Goal: Task Accomplishment & Management: Use online tool/utility

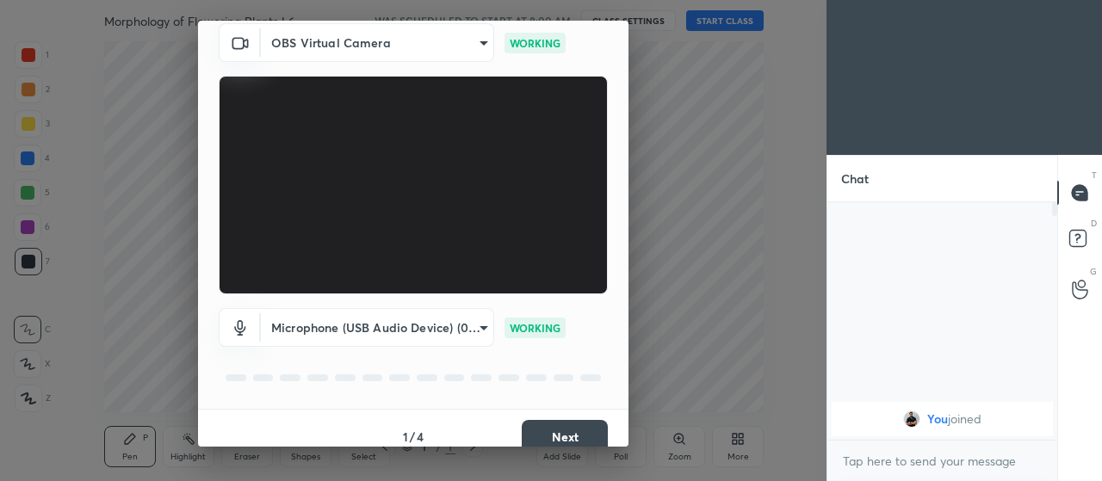
scroll to position [84, 0]
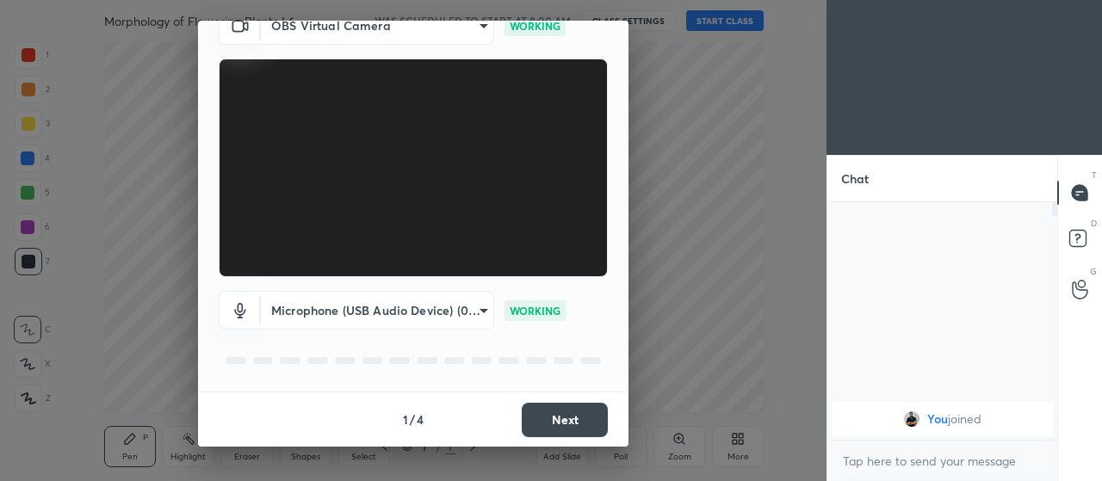
click at [542, 419] on button "Next" at bounding box center [565, 420] width 86 height 34
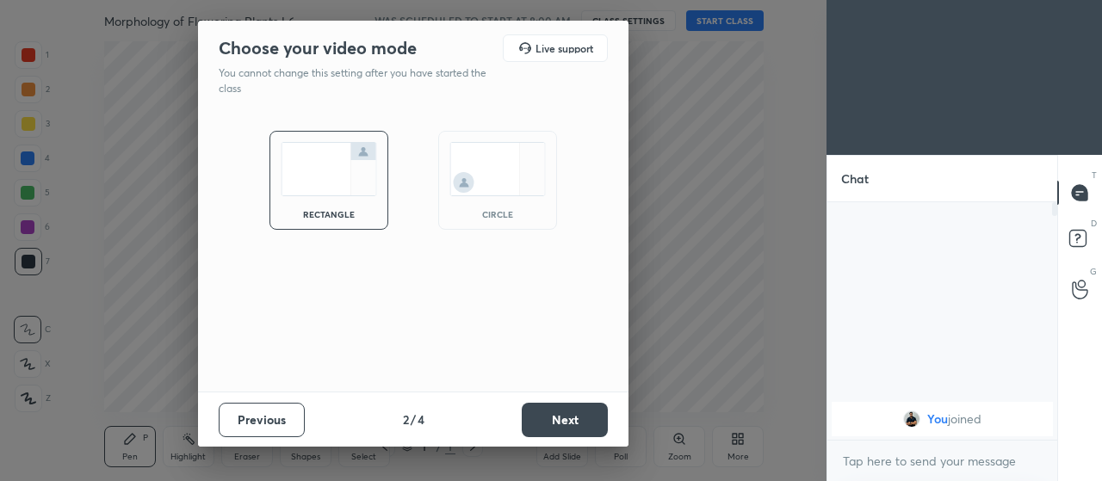
scroll to position [0, 0]
click at [535, 420] on button "Next" at bounding box center [565, 420] width 86 height 34
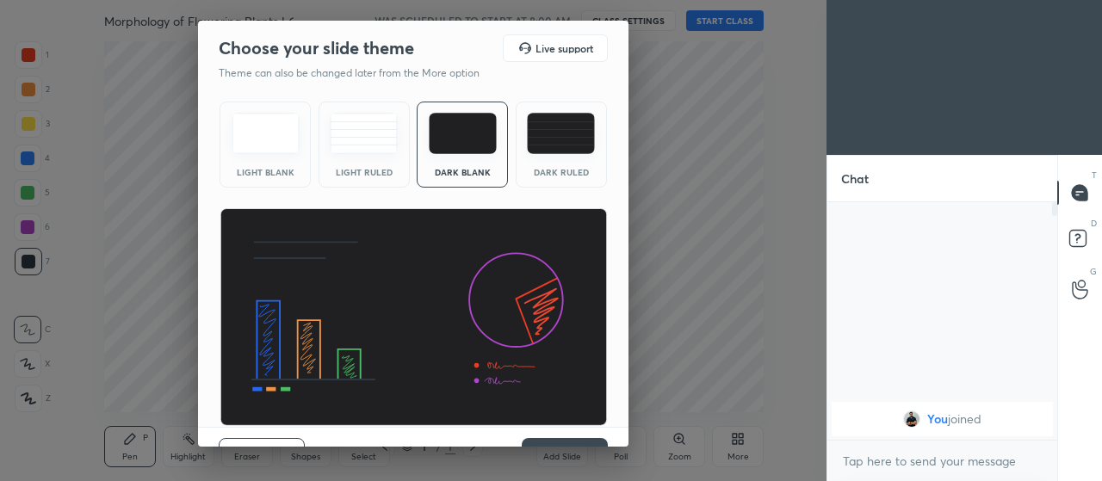
scroll to position [35, 0]
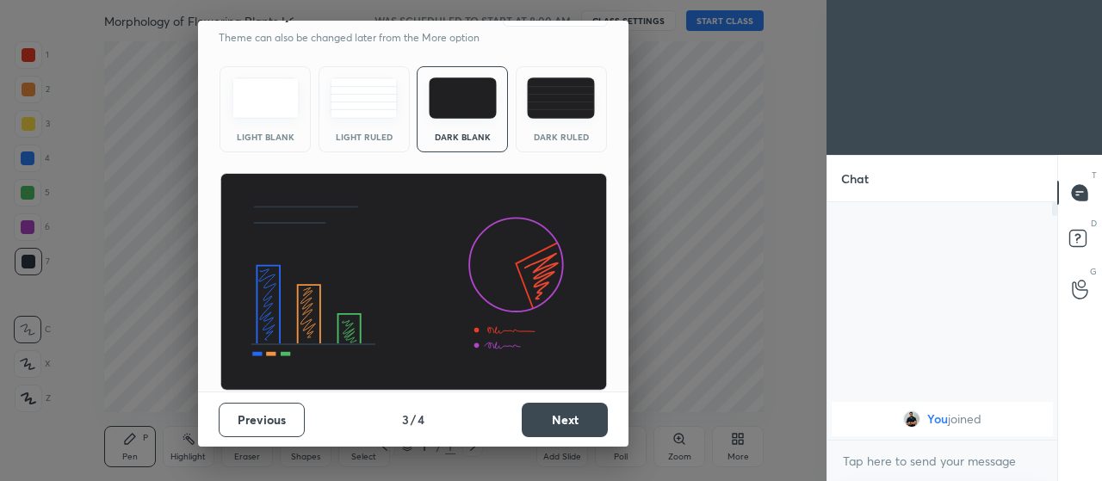
click at [540, 426] on button "Next" at bounding box center [565, 420] width 86 height 34
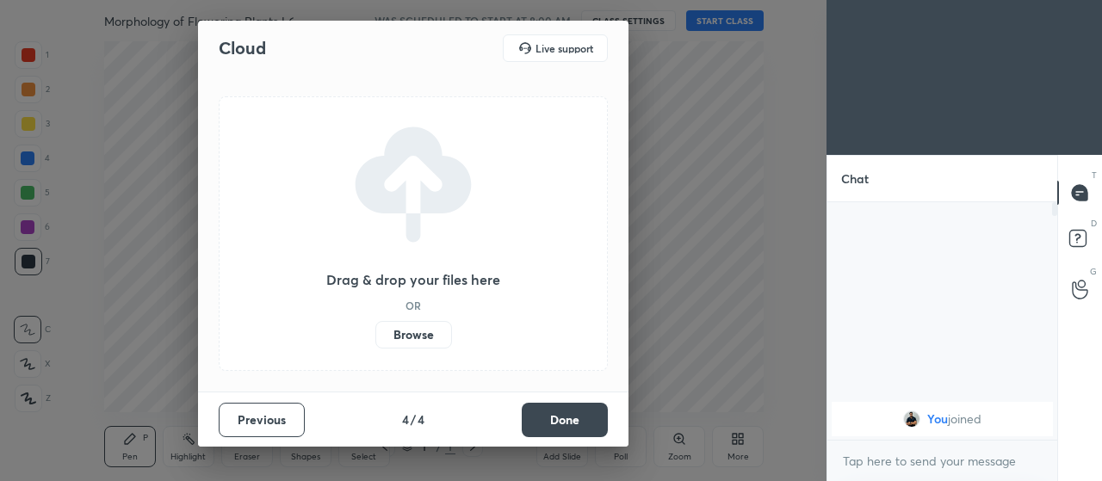
scroll to position [0, 0]
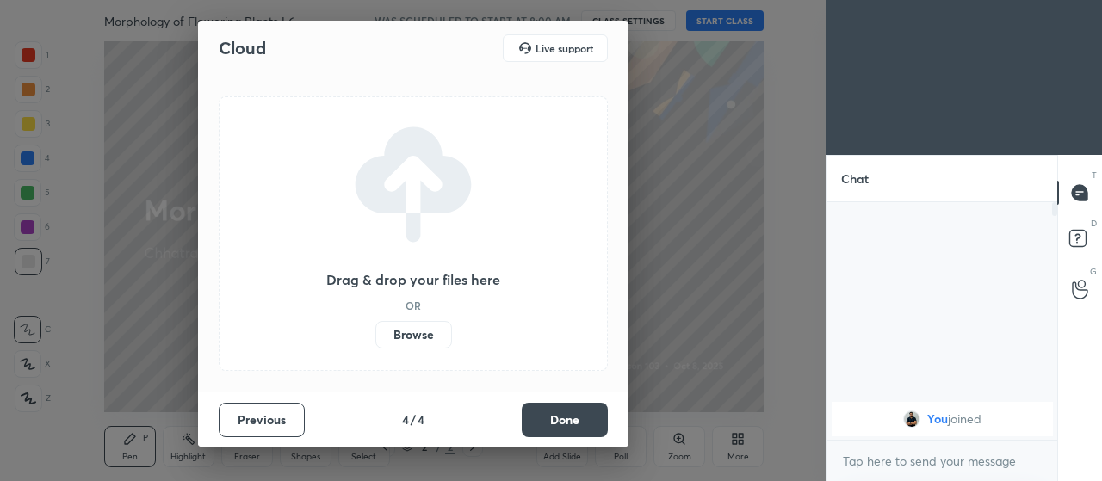
click at [399, 337] on label "Browse" at bounding box center [413, 335] width 77 height 28
click at [375, 337] on input "Browse" at bounding box center [375, 335] width 0 height 28
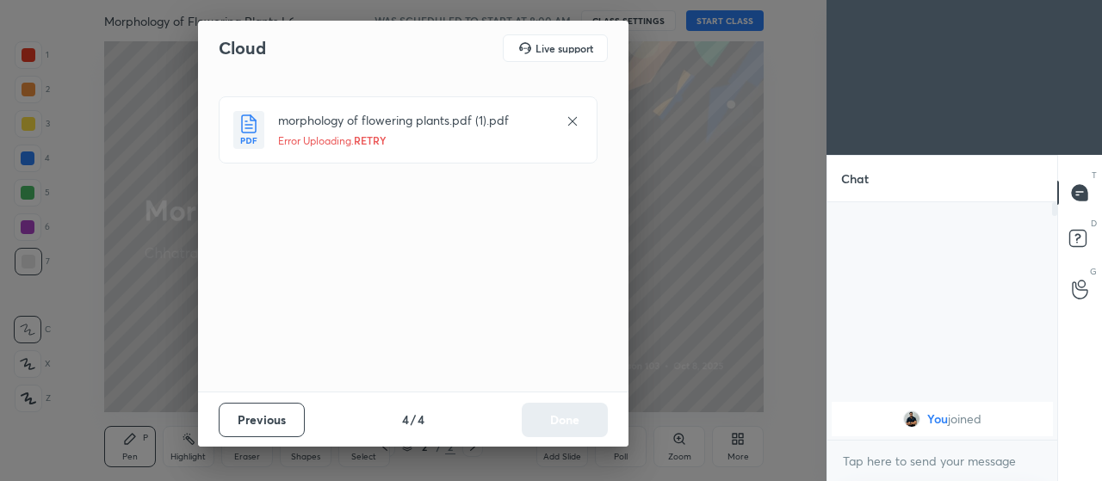
click at [373, 143] on span "RETRY" at bounding box center [370, 140] width 33 height 14
click at [262, 420] on button "Previous" at bounding box center [262, 420] width 86 height 34
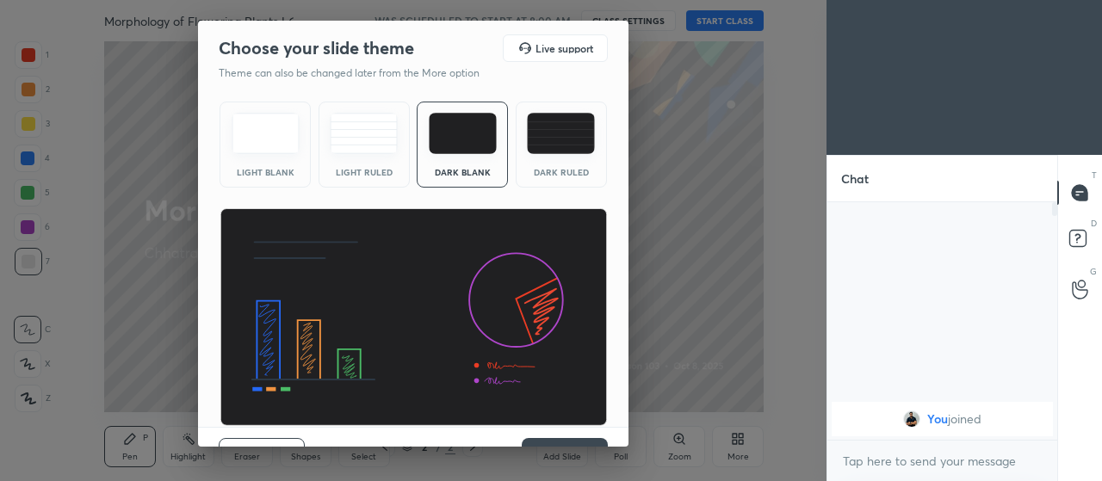
scroll to position [35, 0]
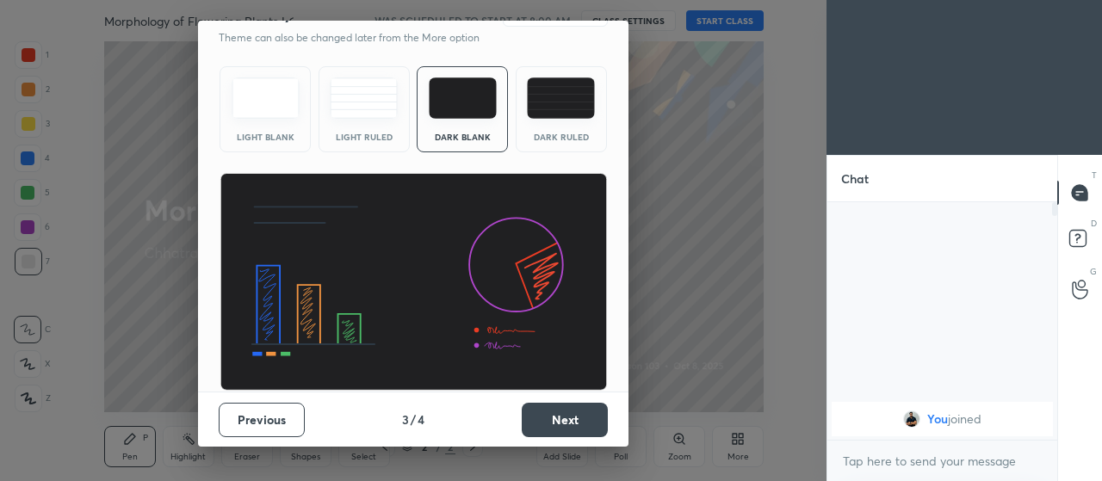
click at [544, 426] on button "Next" at bounding box center [565, 420] width 86 height 34
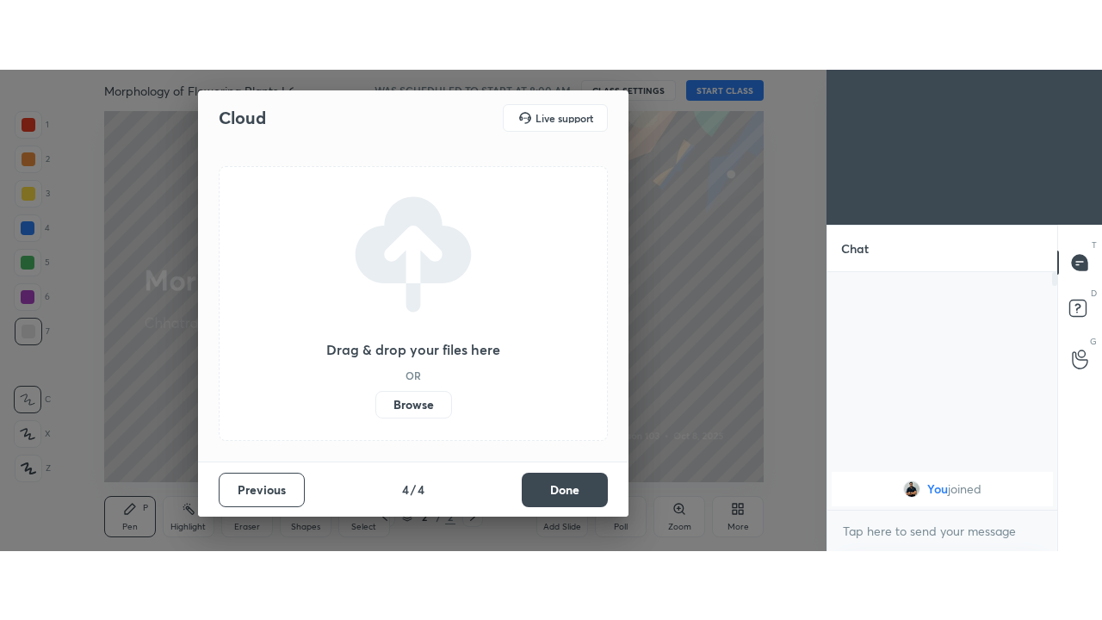
scroll to position [0, 0]
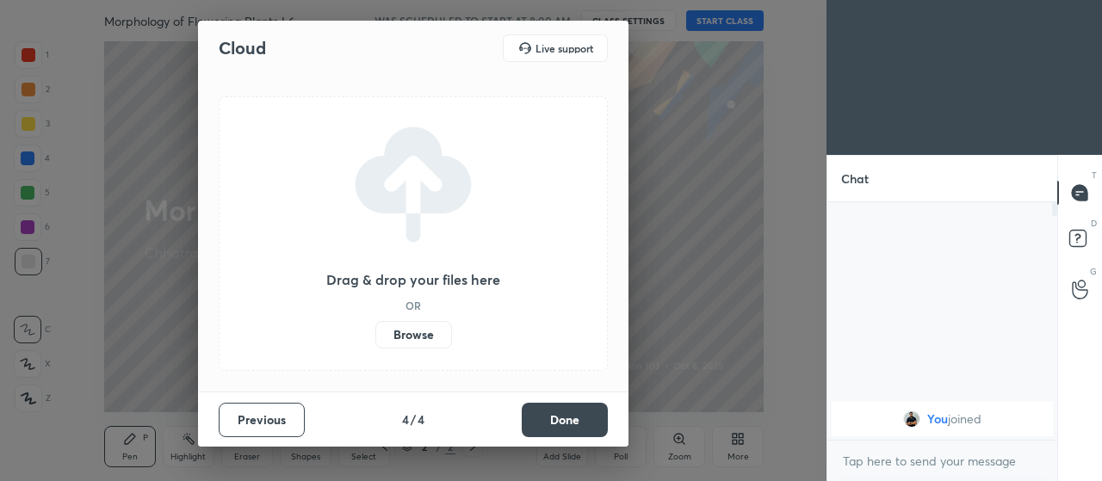
click at [412, 337] on label "Browse" at bounding box center [413, 335] width 77 height 28
click at [375, 337] on input "Browse" at bounding box center [375, 335] width 0 height 28
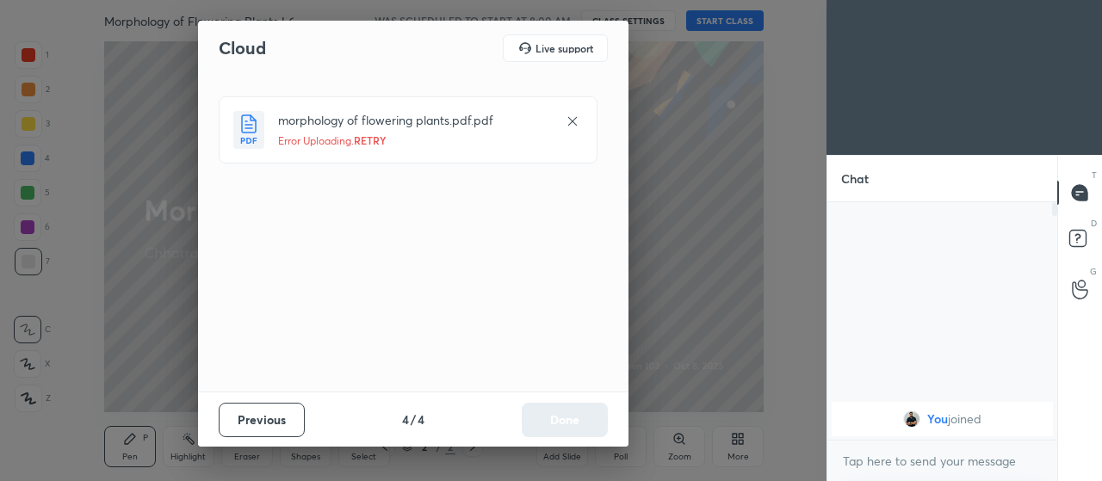
click at [380, 146] on span "RETRY" at bounding box center [370, 140] width 33 height 14
click at [367, 143] on span "RETRY" at bounding box center [370, 140] width 33 height 14
click at [559, 424] on button "Done" at bounding box center [565, 420] width 86 height 34
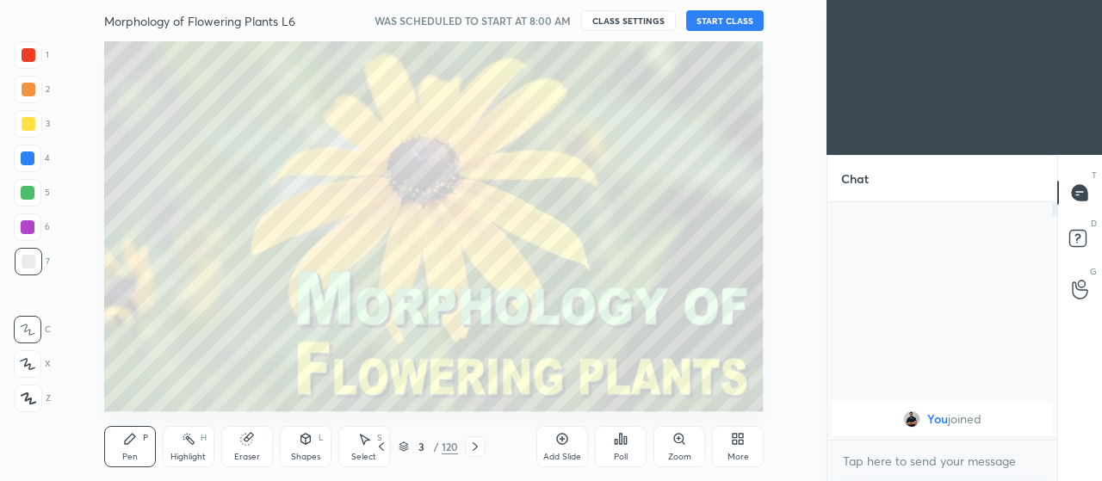
click at [738, 445] on icon at bounding box center [738, 439] width 14 height 14
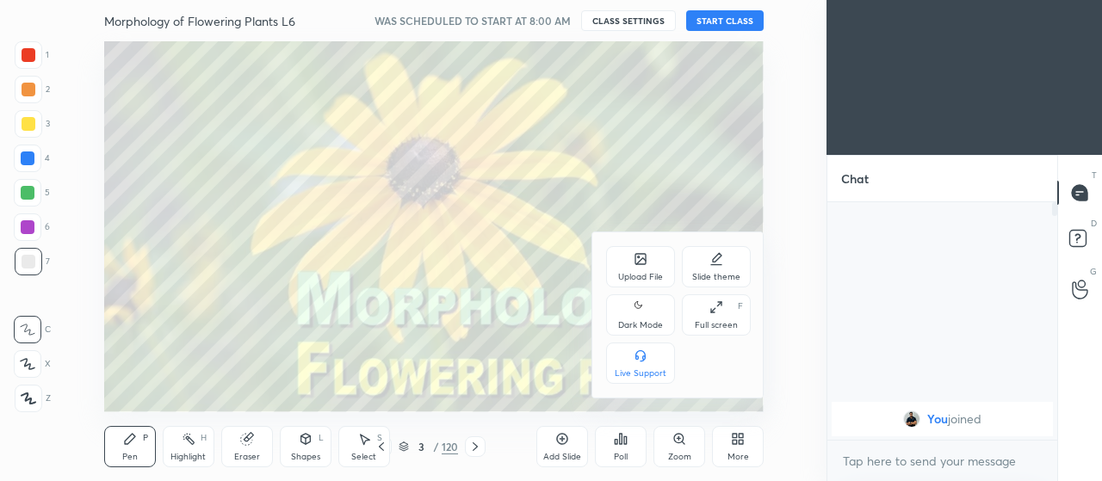
click at [641, 313] on icon at bounding box center [641, 307] width 14 height 21
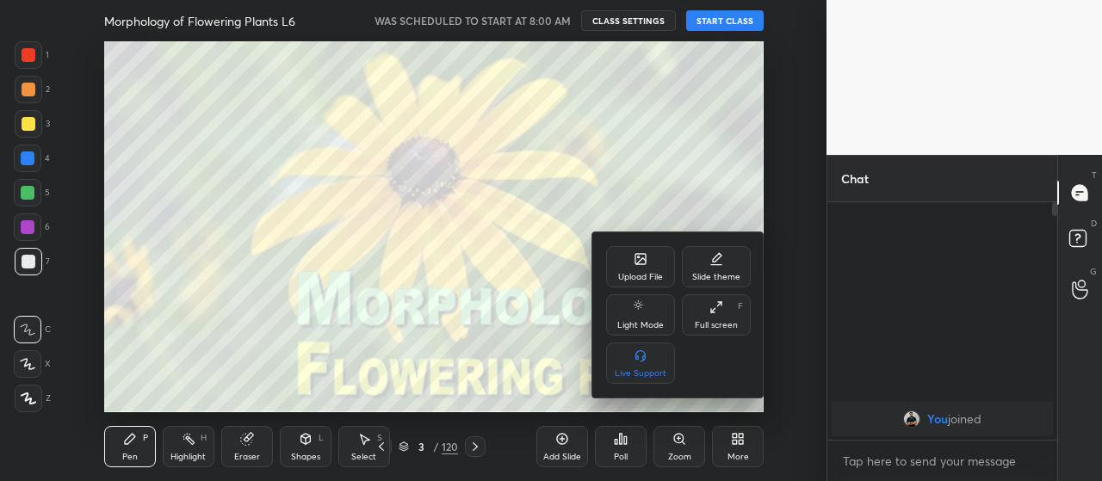
click at [715, 318] on div "Full screen F" at bounding box center [716, 314] width 69 height 41
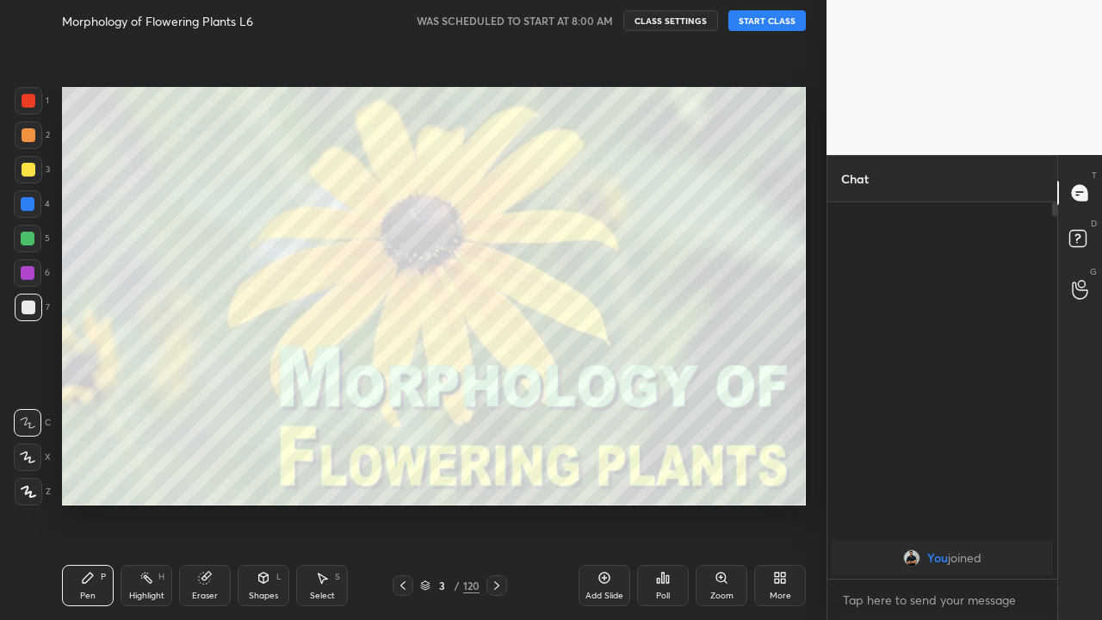
scroll to position [412, 225]
click at [428, 480] on icon at bounding box center [425, 585] width 10 height 10
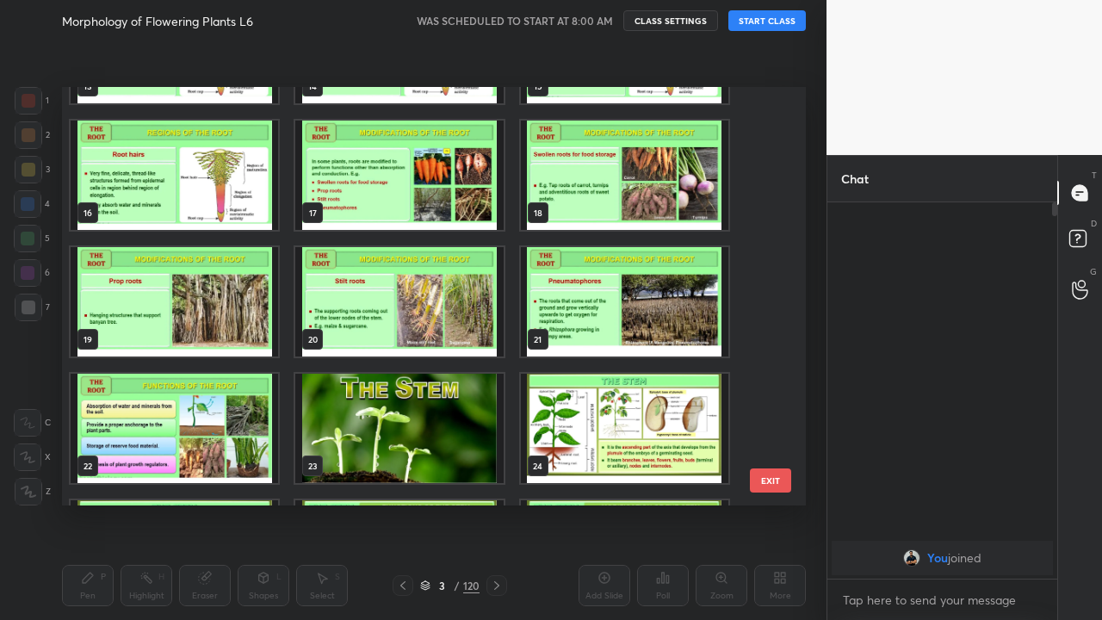
scroll to position [635, 0]
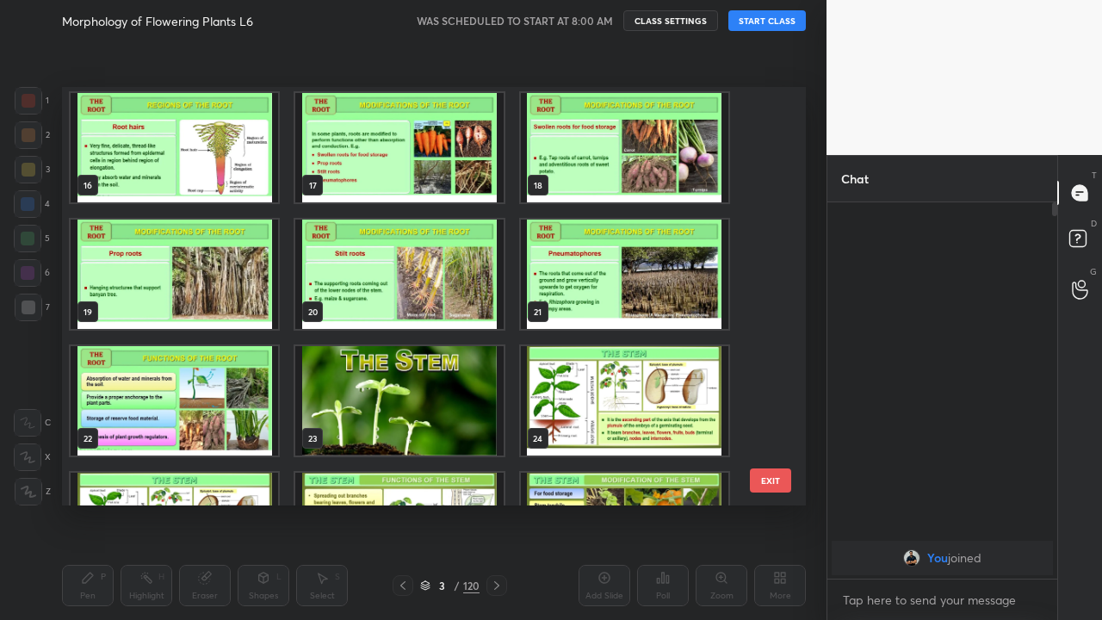
click at [214, 403] on img "grid" at bounding box center [174, 400] width 207 height 109
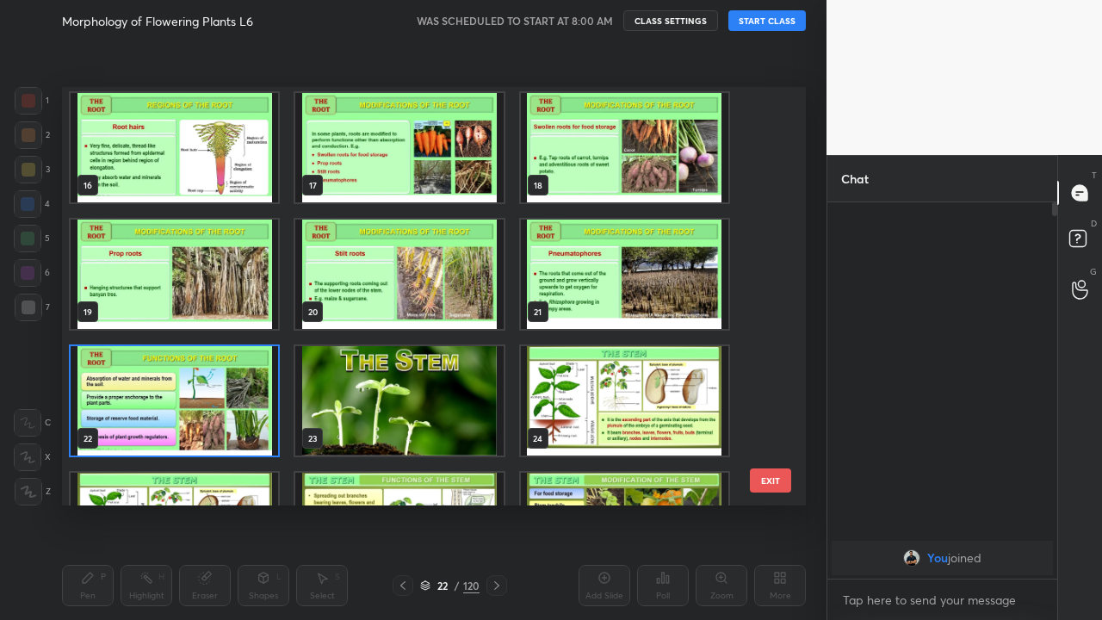
click at [217, 407] on img "grid" at bounding box center [174, 400] width 207 height 109
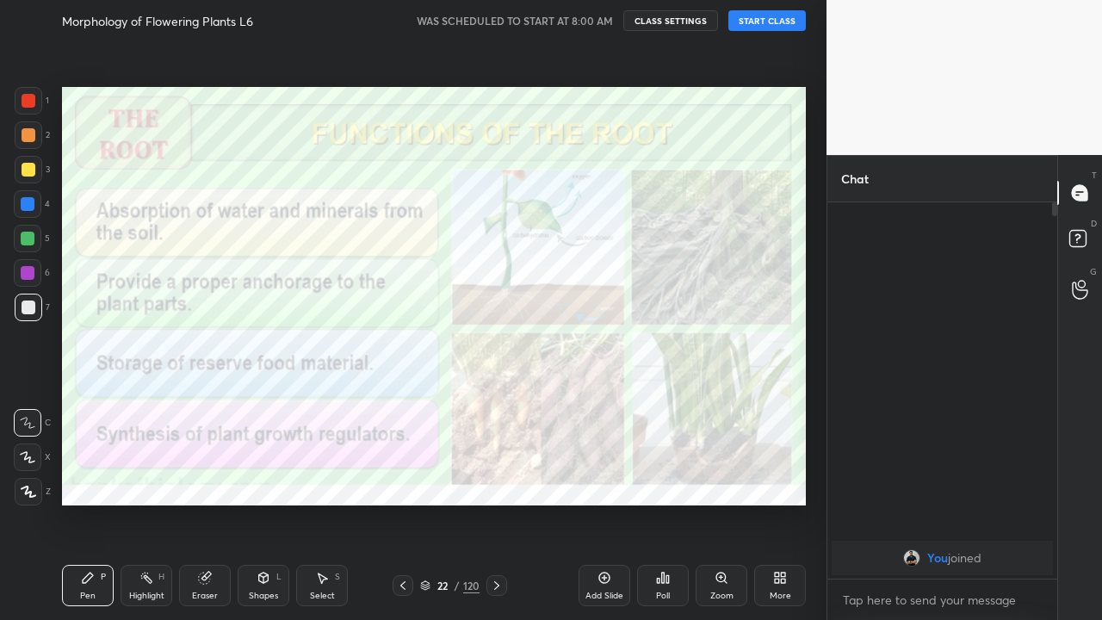
click at [498, 480] on icon at bounding box center [497, 586] width 14 height 14
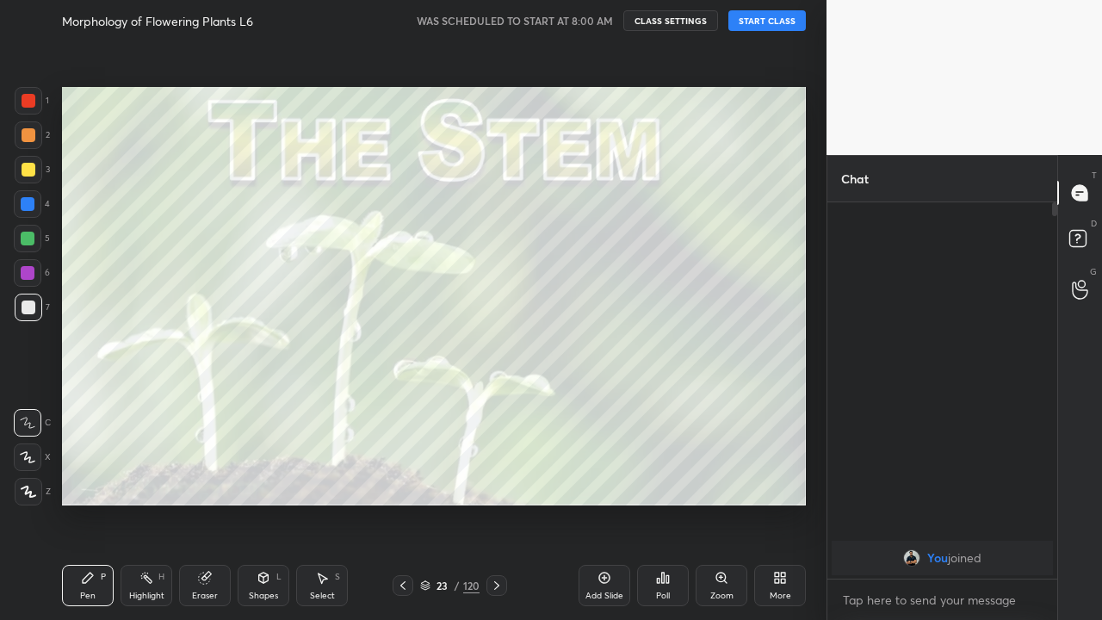
click at [494, 480] on icon at bounding box center [496, 585] width 5 height 9
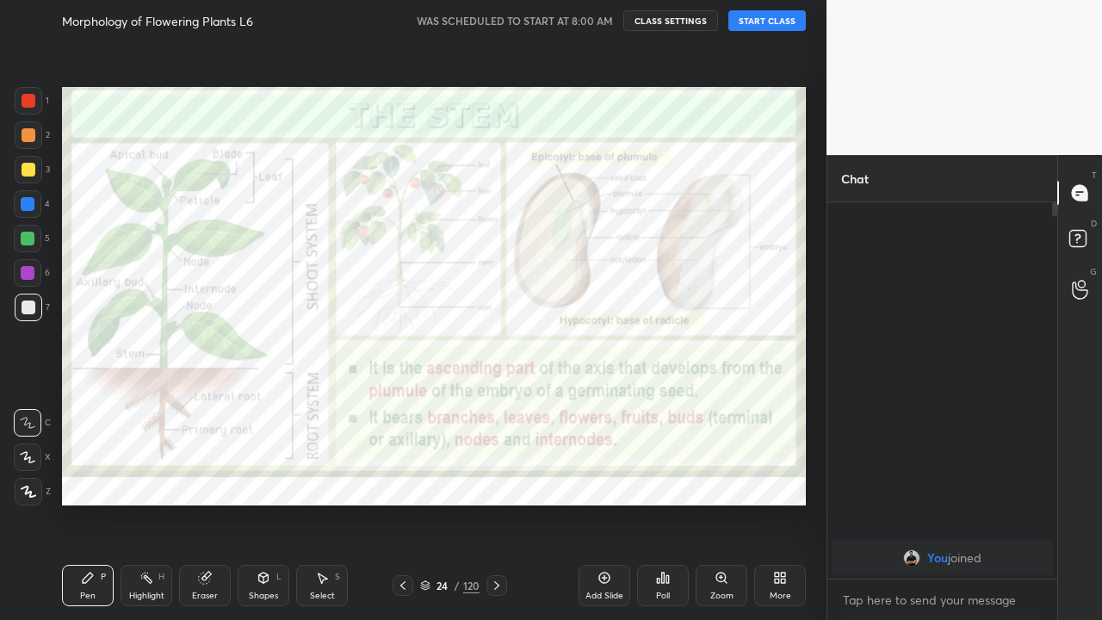
click at [27, 276] on div at bounding box center [28, 273] width 14 height 14
click at [752, 23] on button "START CLASS" at bounding box center [766, 20] width 77 height 21
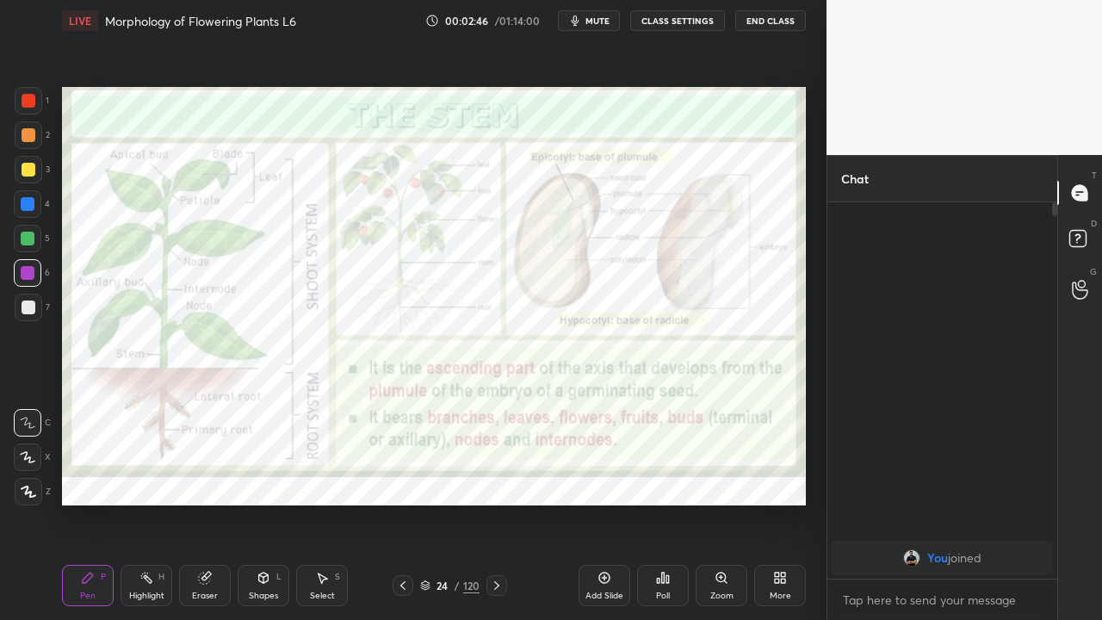
click at [497, 480] on icon at bounding box center [496, 585] width 5 height 9
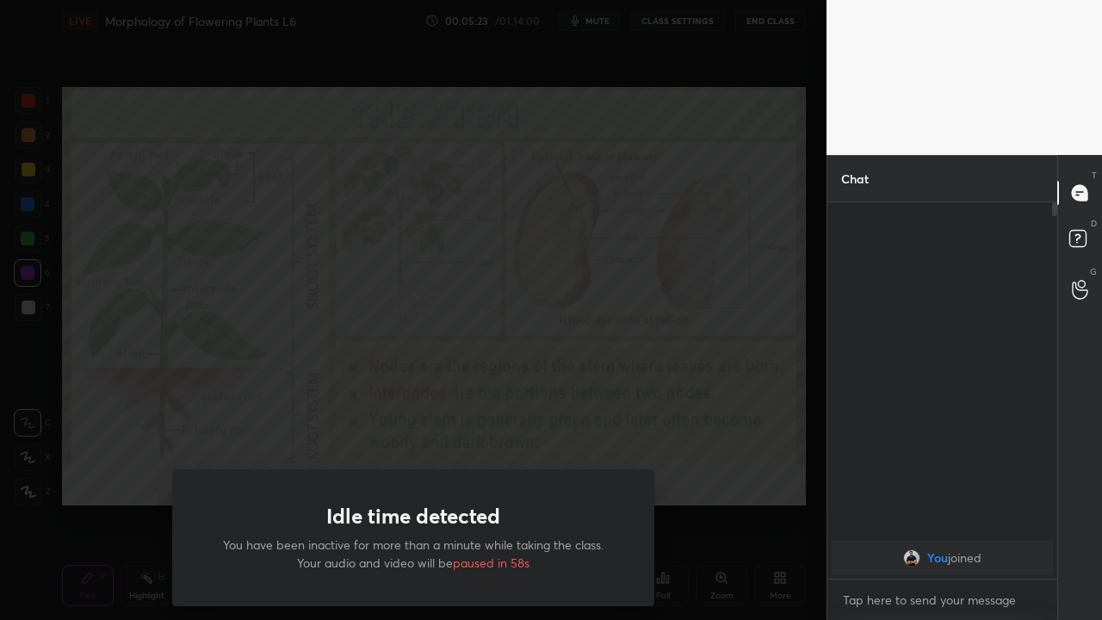
click at [95, 442] on div "Idle time detected You have been inactive for more than a minute while taking t…" at bounding box center [413, 310] width 827 height 620
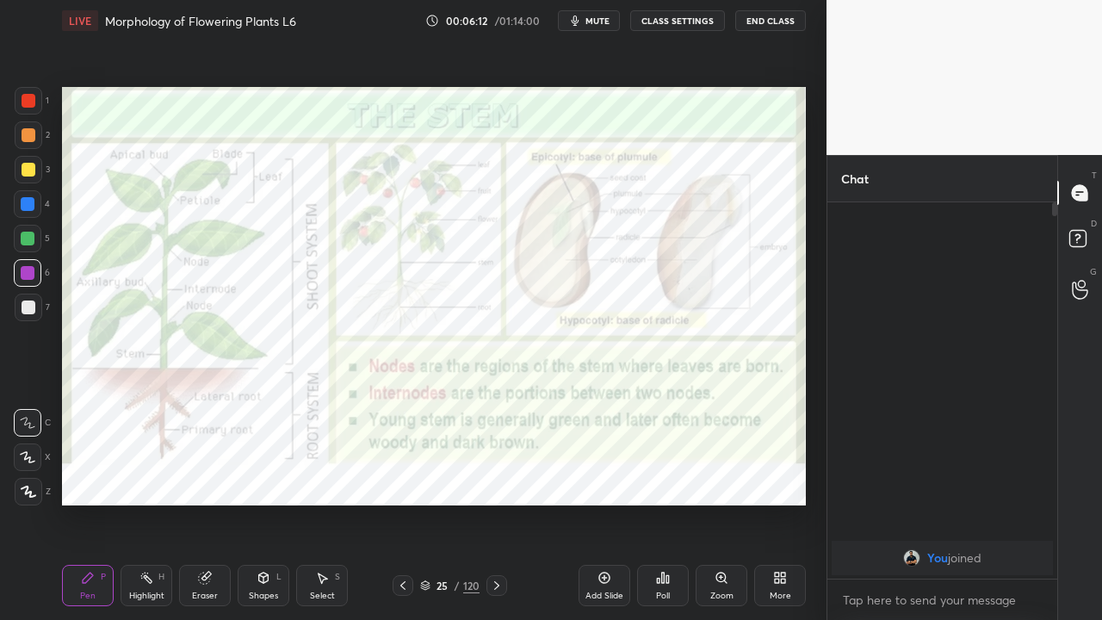
click at [426, 480] on icon at bounding box center [425, 586] width 9 height 3
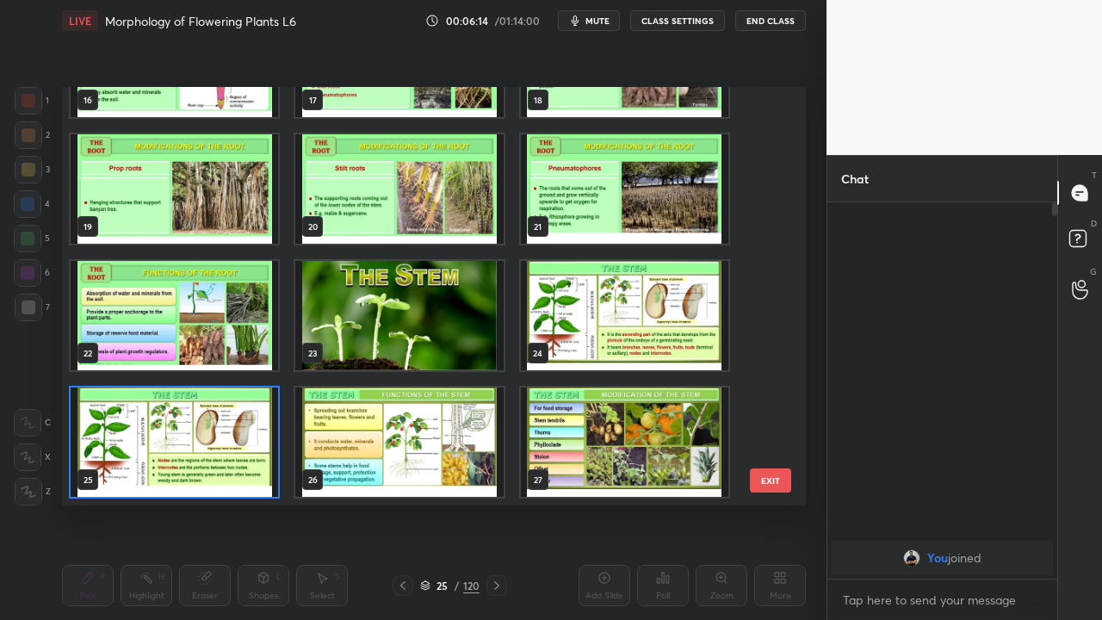
scroll to position [608, 0]
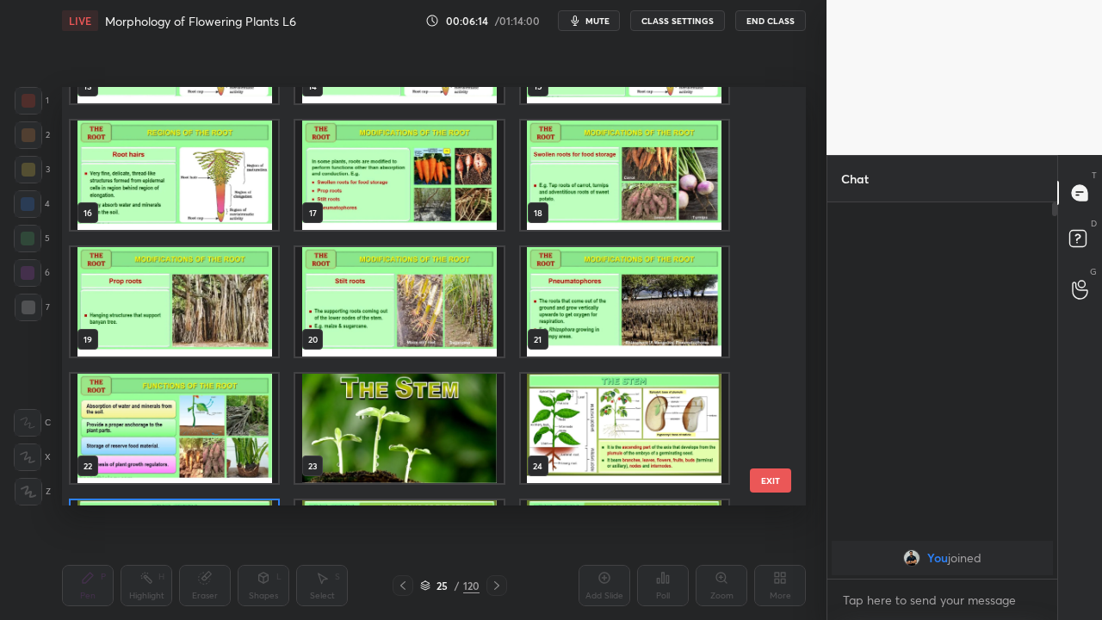
click at [423, 314] on img "grid" at bounding box center [398, 301] width 207 height 109
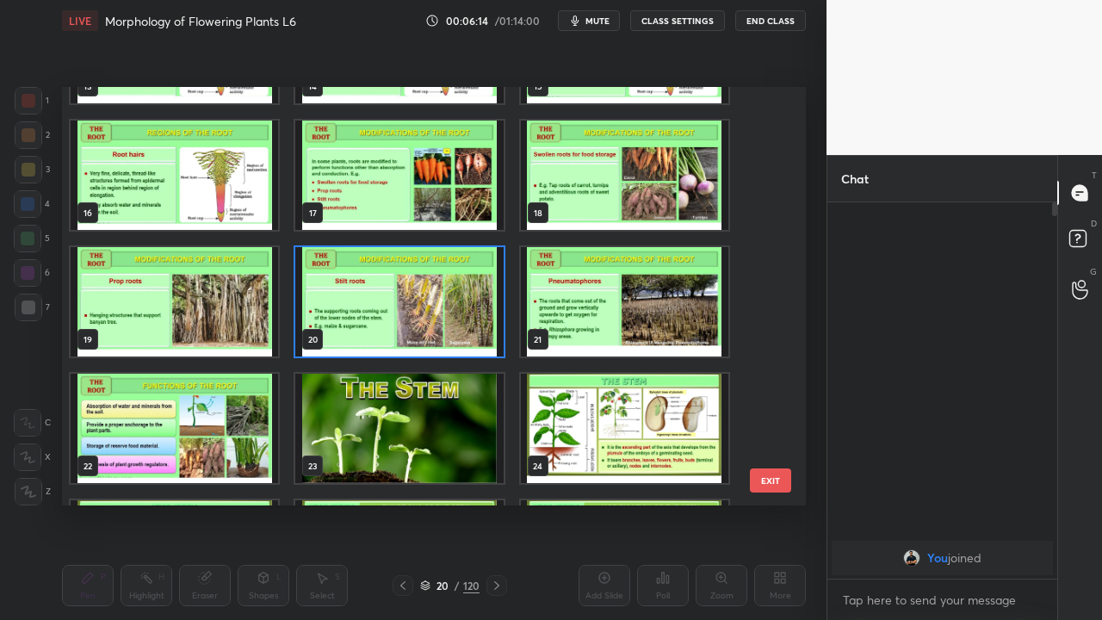
click at [427, 315] on img "grid" at bounding box center [398, 301] width 207 height 109
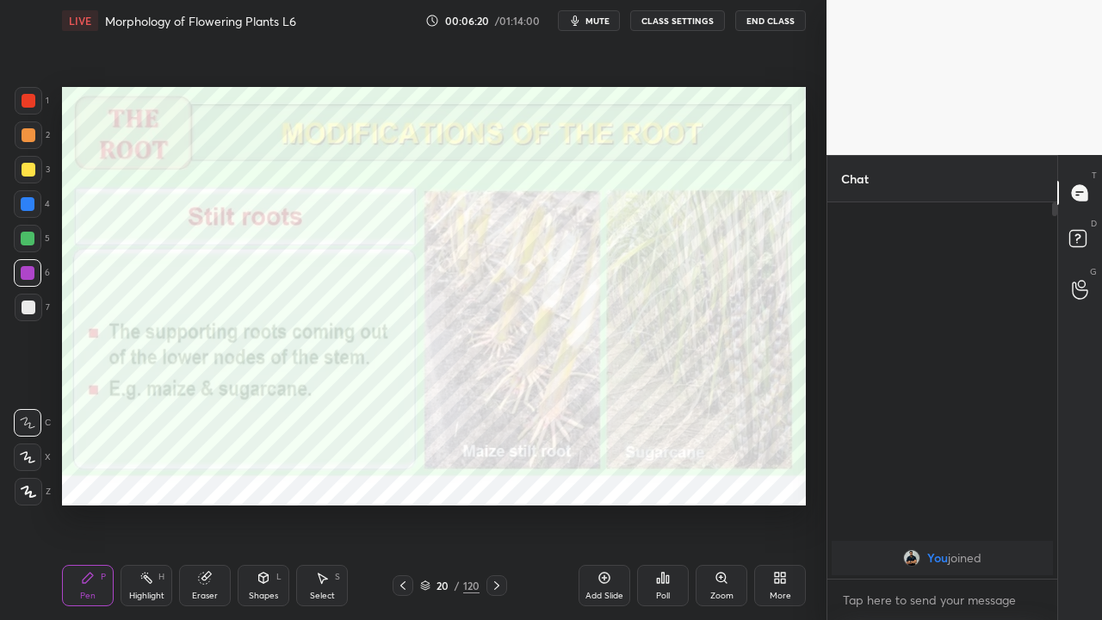
click at [424, 480] on icon at bounding box center [425, 585] width 10 height 10
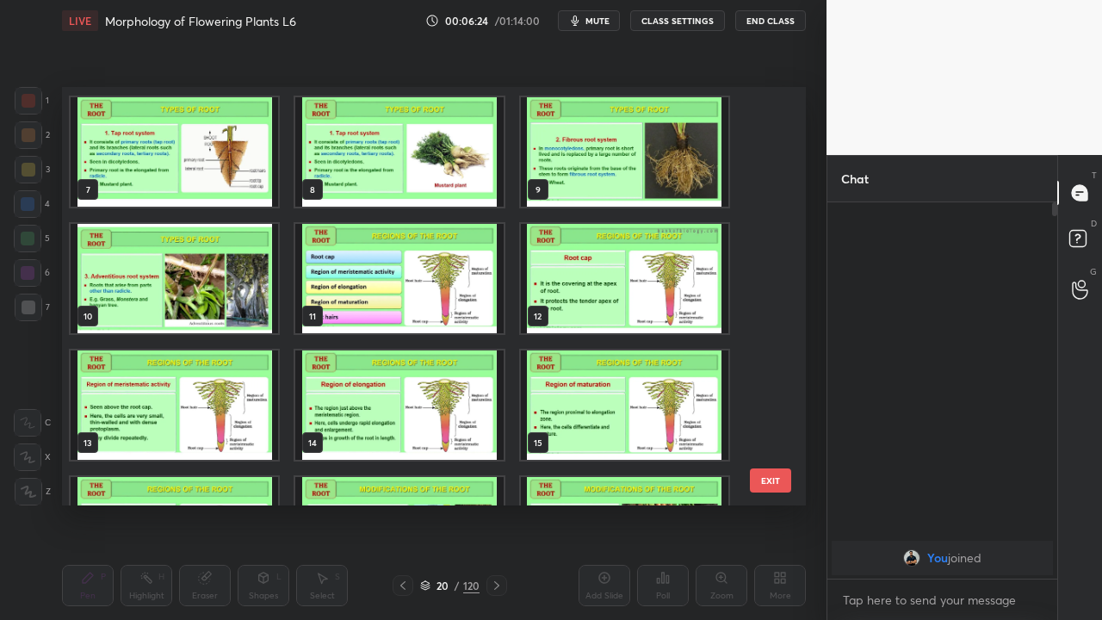
scroll to position [189, 0]
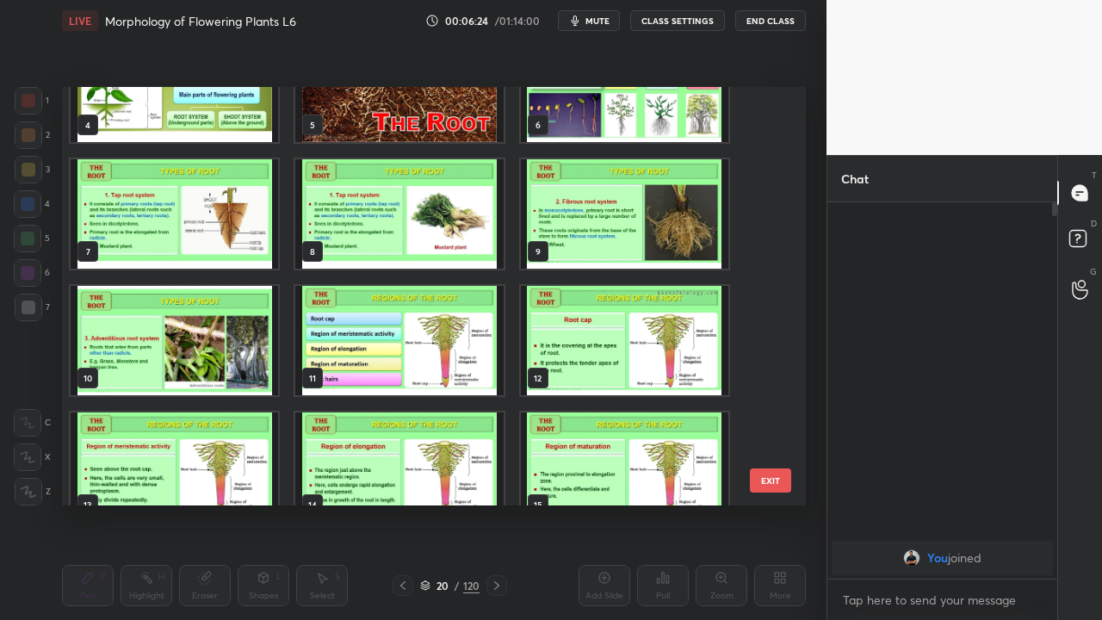
click at [203, 356] on img "grid" at bounding box center [174, 340] width 207 height 109
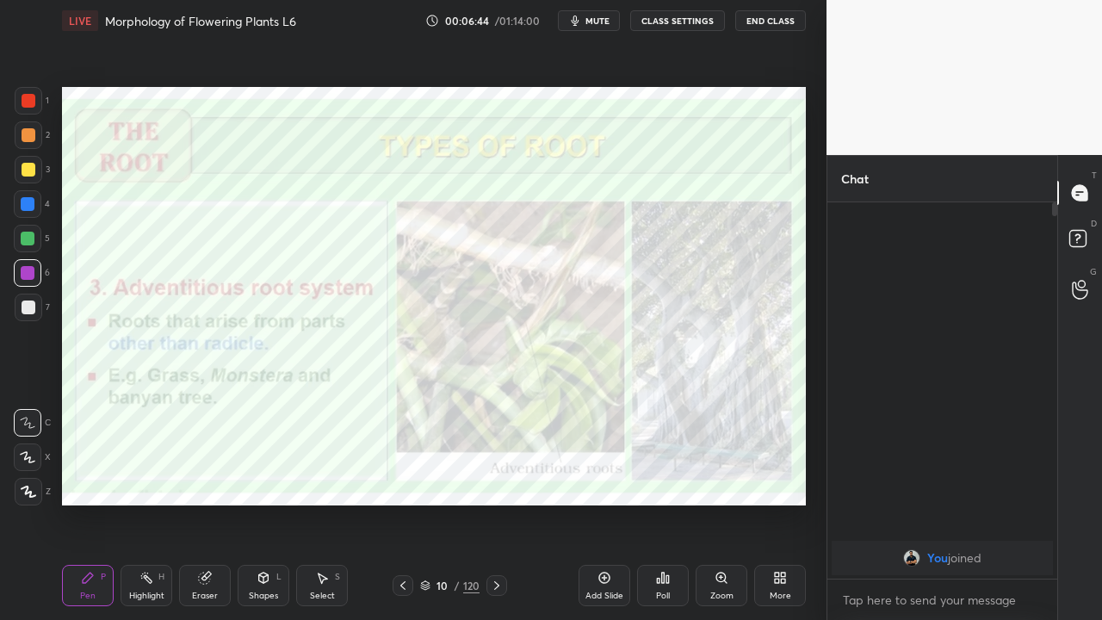
click at [424, 480] on icon at bounding box center [425, 585] width 10 height 10
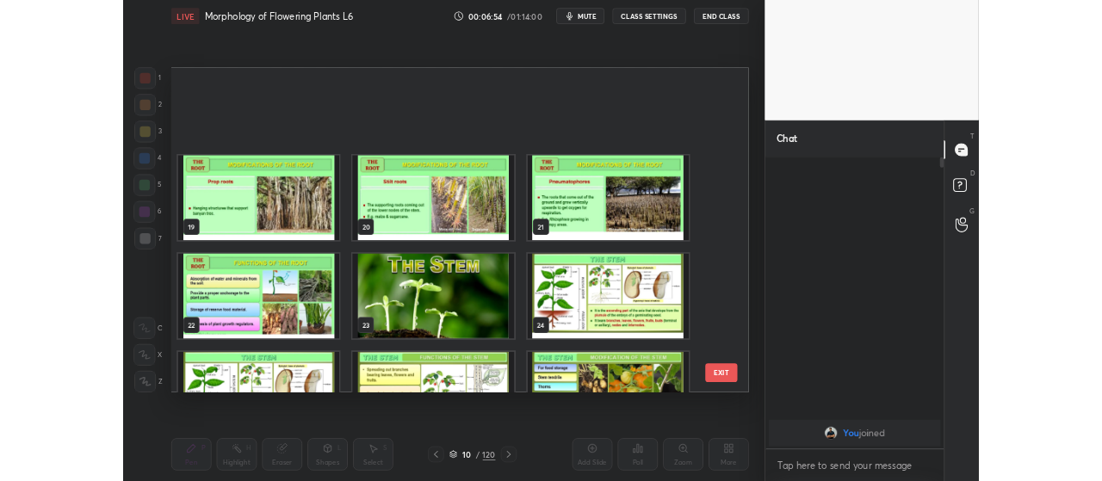
scroll to position [812, 0]
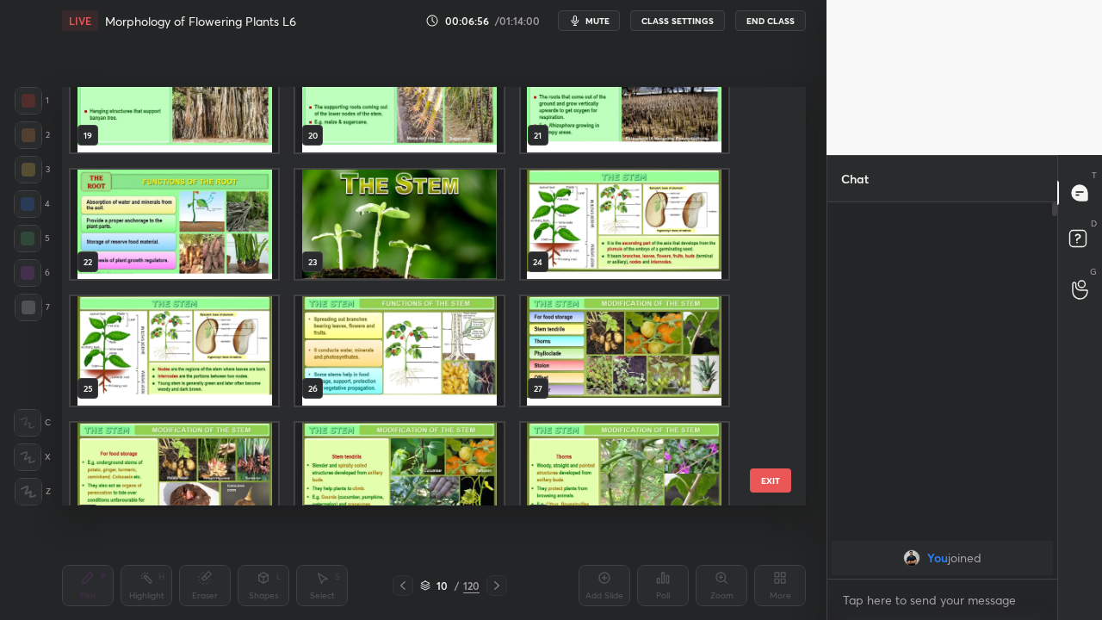
click at [181, 384] on img "grid" at bounding box center [174, 350] width 207 height 109
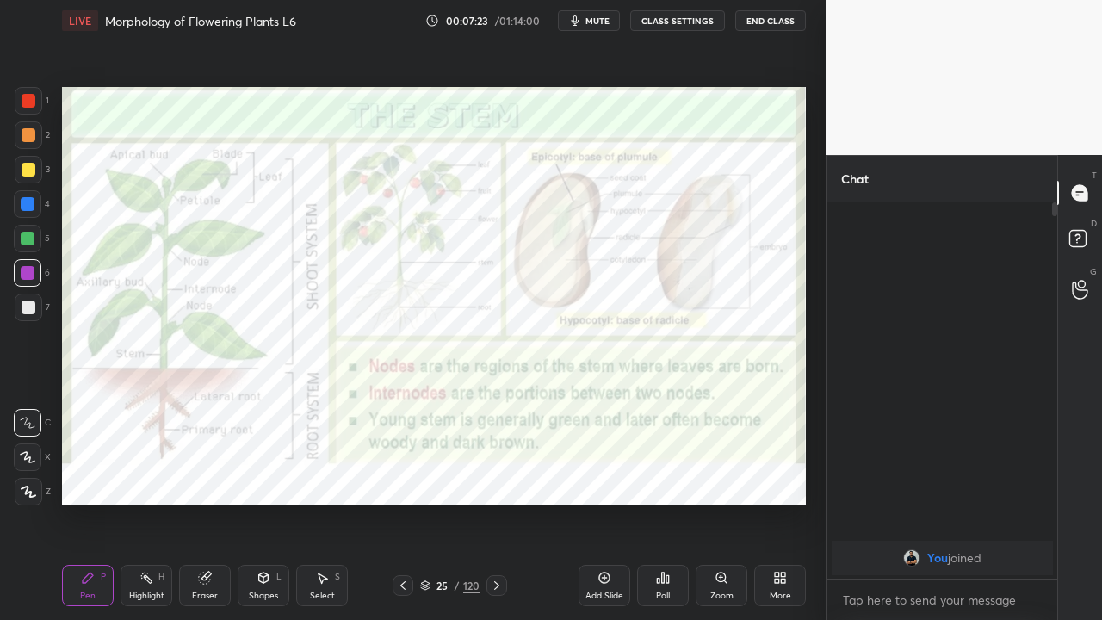
click at [496, 480] on icon at bounding box center [497, 586] width 14 height 14
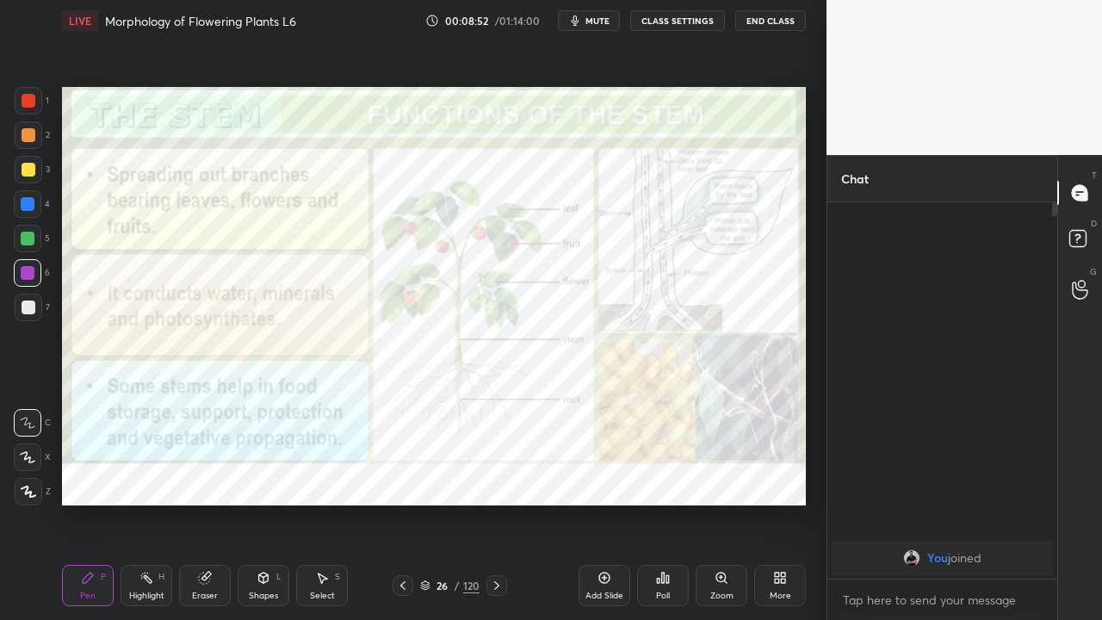
click at [28, 480] on div at bounding box center [29, 492] width 28 height 28
click at [22, 241] on div at bounding box center [28, 239] width 14 height 14
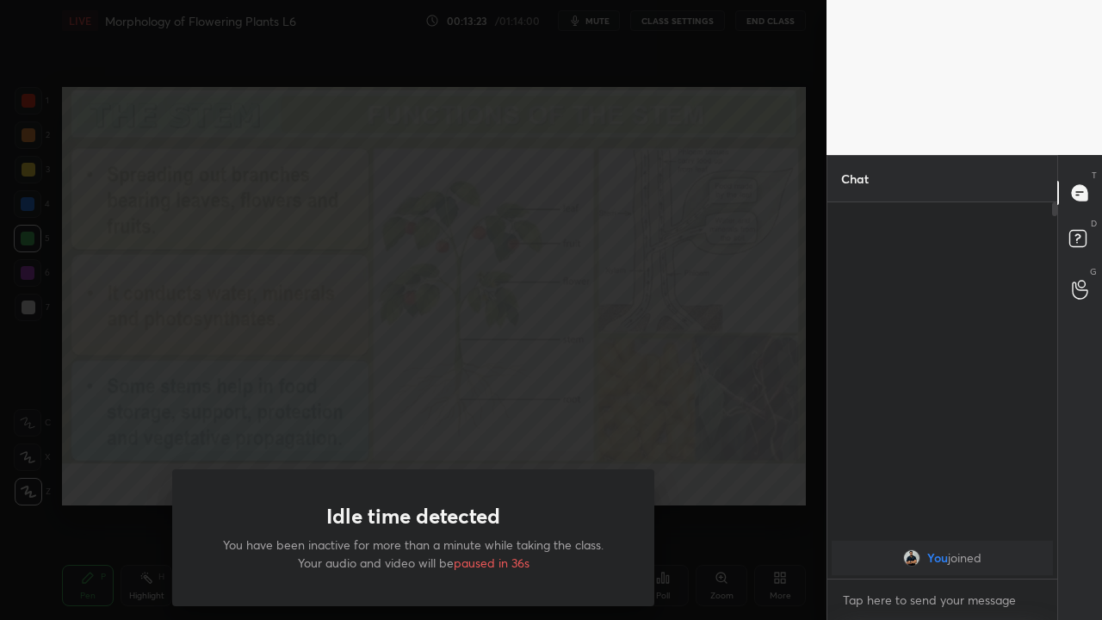
click at [116, 432] on div "Idle time detected You have been inactive for more than a minute while taking t…" at bounding box center [413, 310] width 827 height 620
click at [85, 422] on div "Idle time detected You have been inactive for more than a minute while taking t…" at bounding box center [413, 310] width 827 height 620
click at [82, 409] on div "Idle time detected You have been inactive for more than a minute while taking t…" at bounding box center [413, 310] width 827 height 620
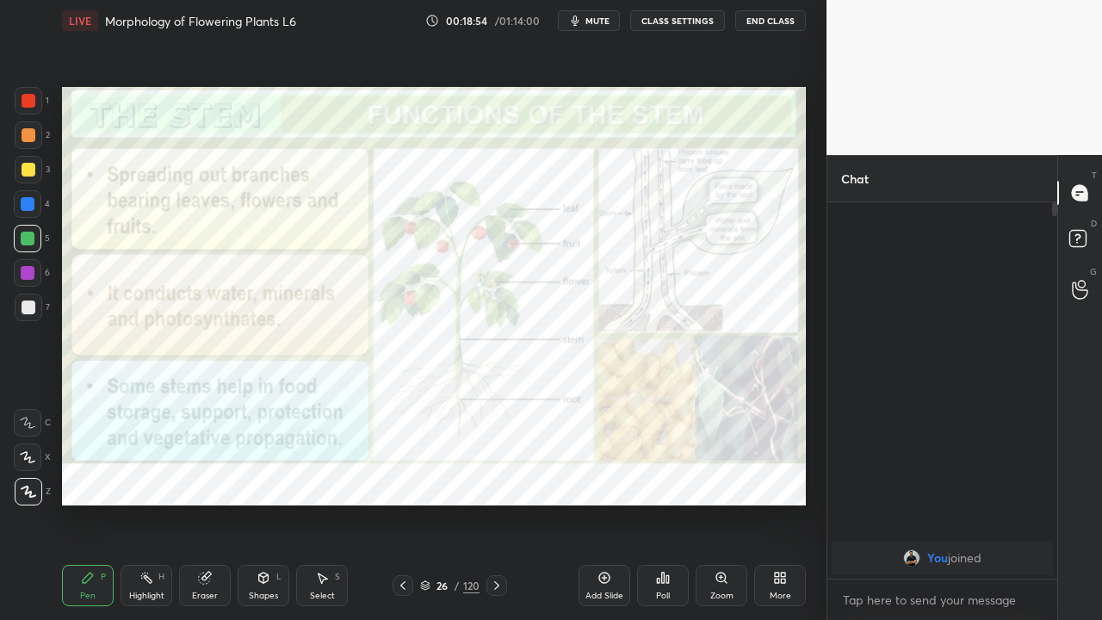
click at [498, 480] on icon at bounding box center [497, 586] width 14 height 14
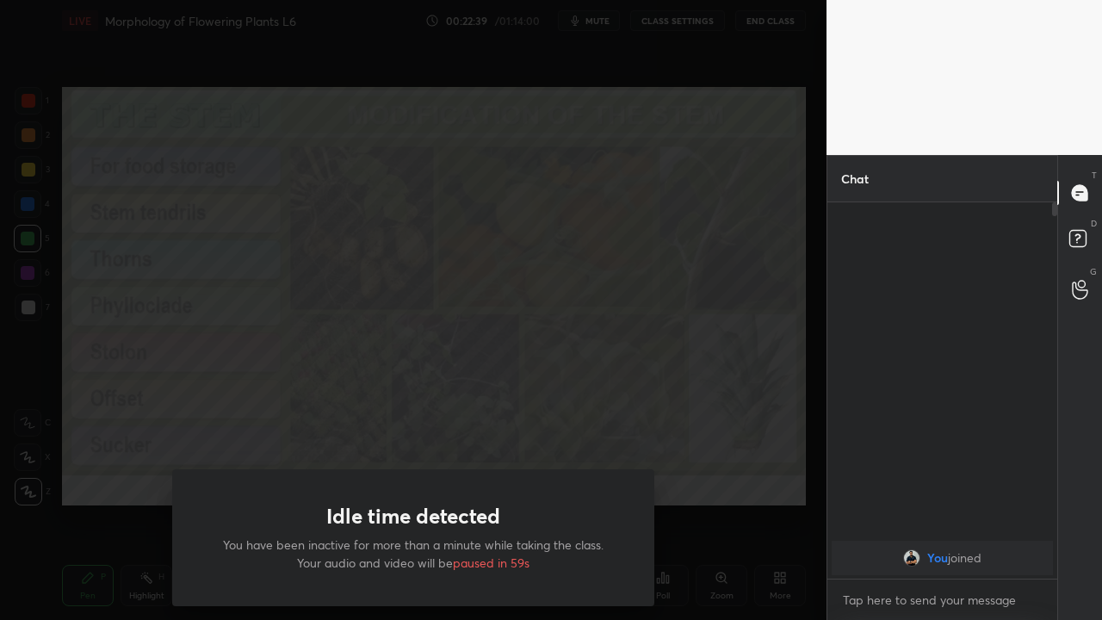
click at [330, 424] on div "Idle time detected You have been inactive for more than a minute while taking t…" at bounding box center [413, 310] width 827 height 620
click at [142, 397] on div "Idle time detected You have been inactive for more than a minute while taking t…" at bounding box center [413, 310] width 827 height 620
click at [103, 441] on div "Idle time detected You have been inactive for more than a minute while taking t…" at bounding box center [413, 310] width 827 height 620
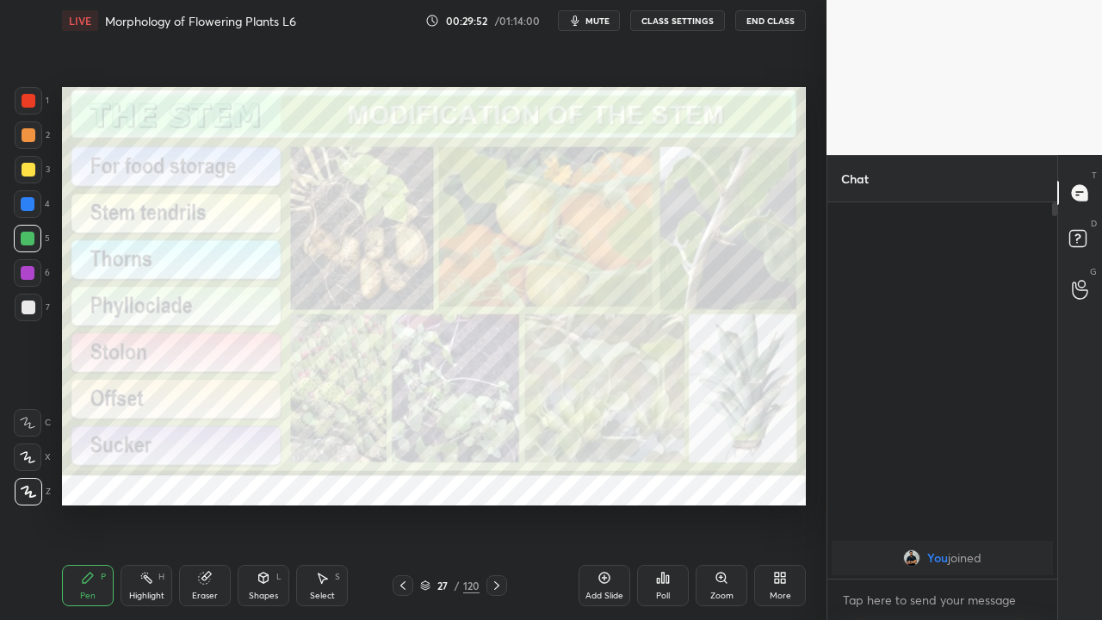
click at [203, 480] on icon at bounding box center [204, 578] width 11 height 11
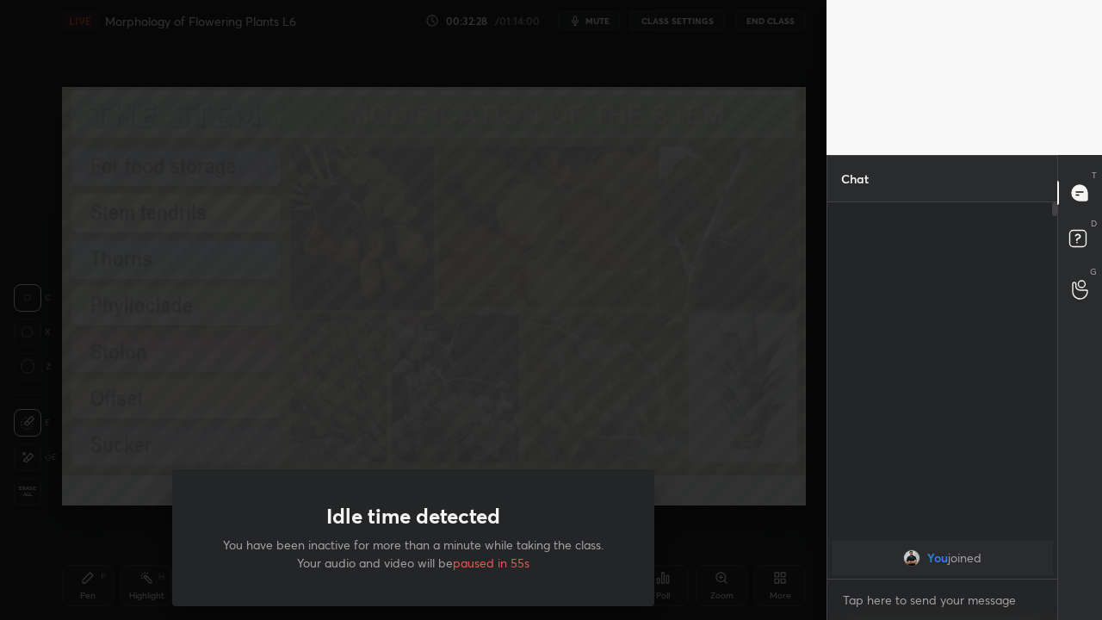
click at [307, 412] on div "Idle time detected You have been inactive for more than a minute while taking t…" at bounding box center [413, 310] width 827 height 620
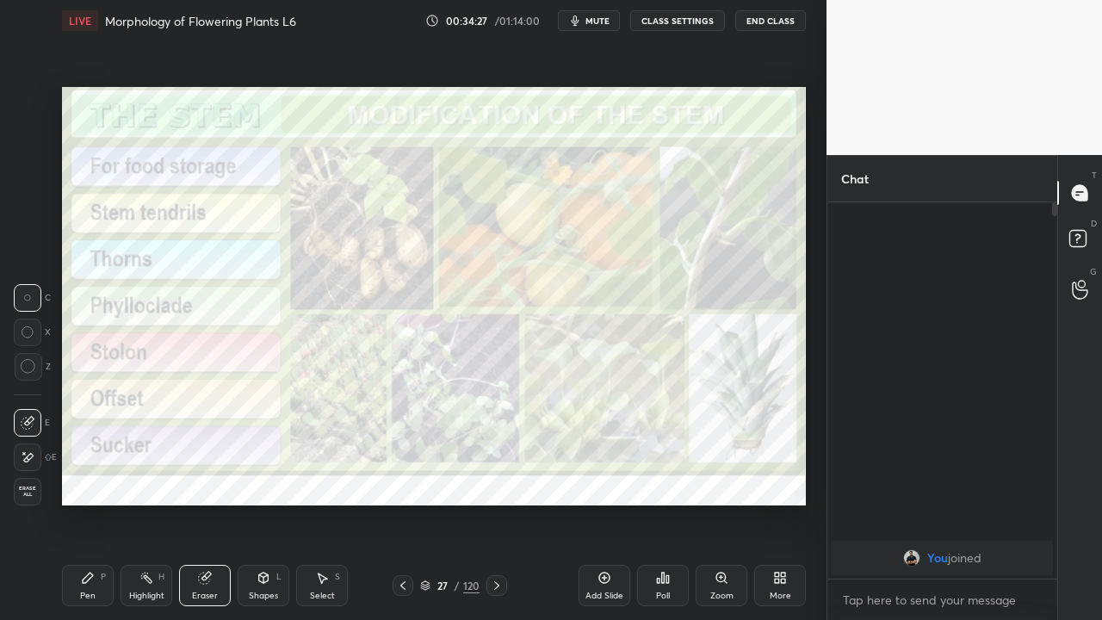
click at [498, 480] on icon at bounding box center [497, 586] width 14 height 14
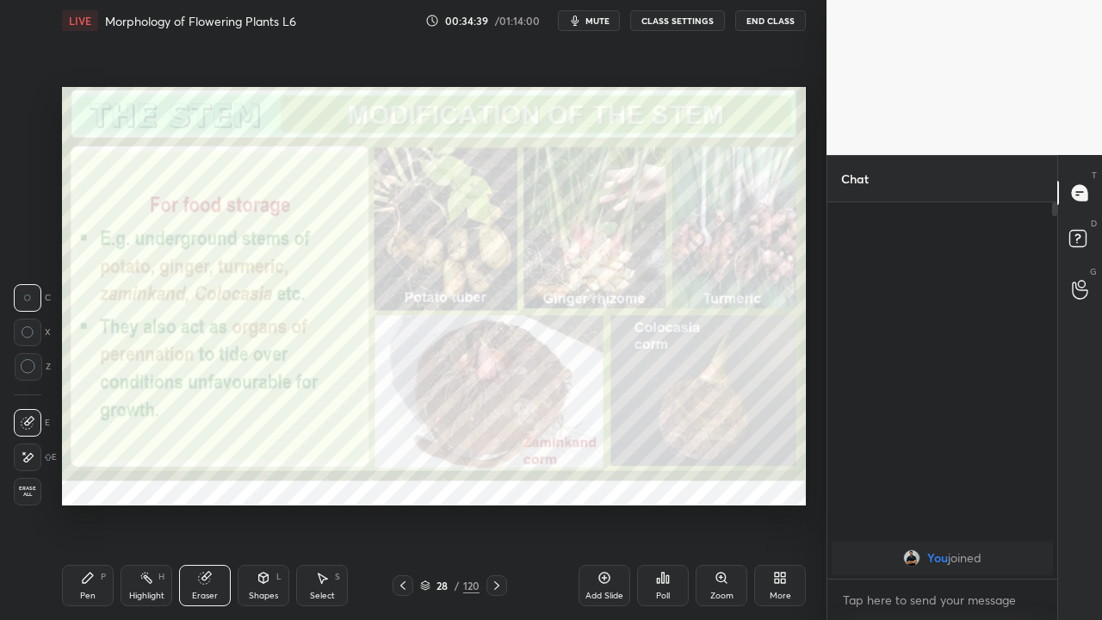
click at [99, 480] on div "Pen P" at bounding box center [88, 585] width 52 height 41
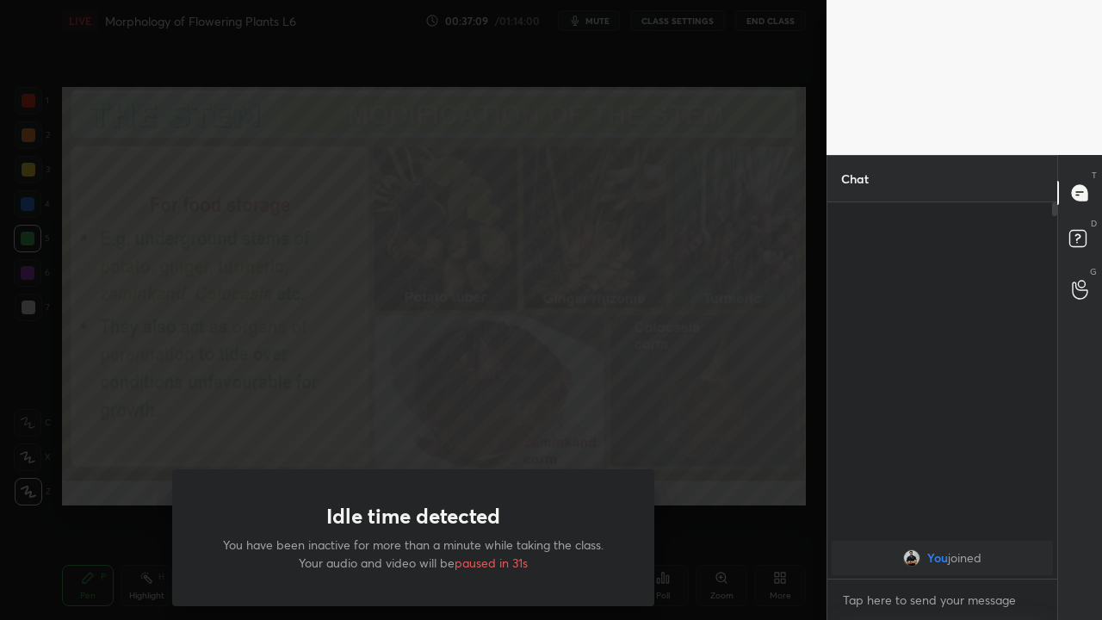
click at [381, 399] on div "Idle time detected You have been inactive for more than a minute while taking t…" at bounding box center [413, 310] width 827 height 620
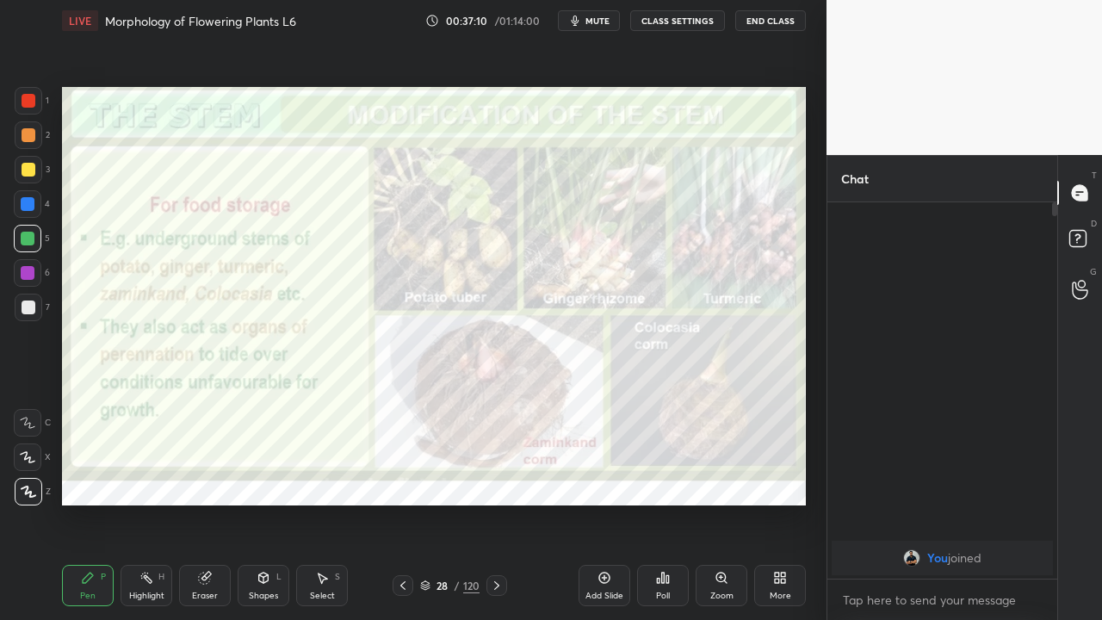
click at [777, 480] on div "More" at bounding box center [781, 595] width 22 height 9
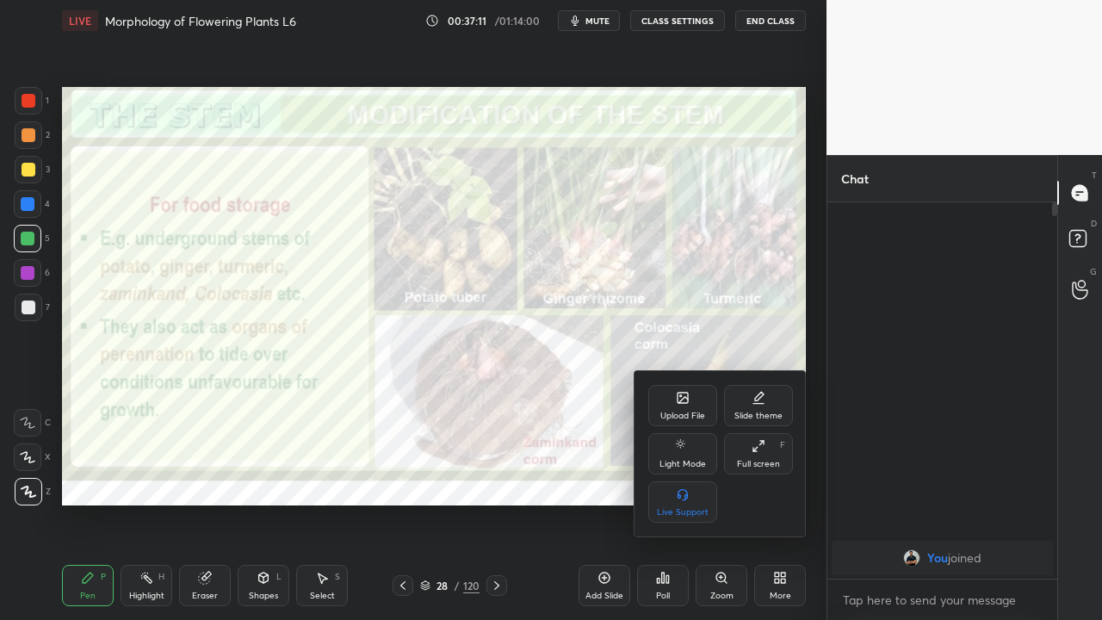
click at [752, 457] on div "Full screen F" at bounding box center [758, 453] width 69 height 41
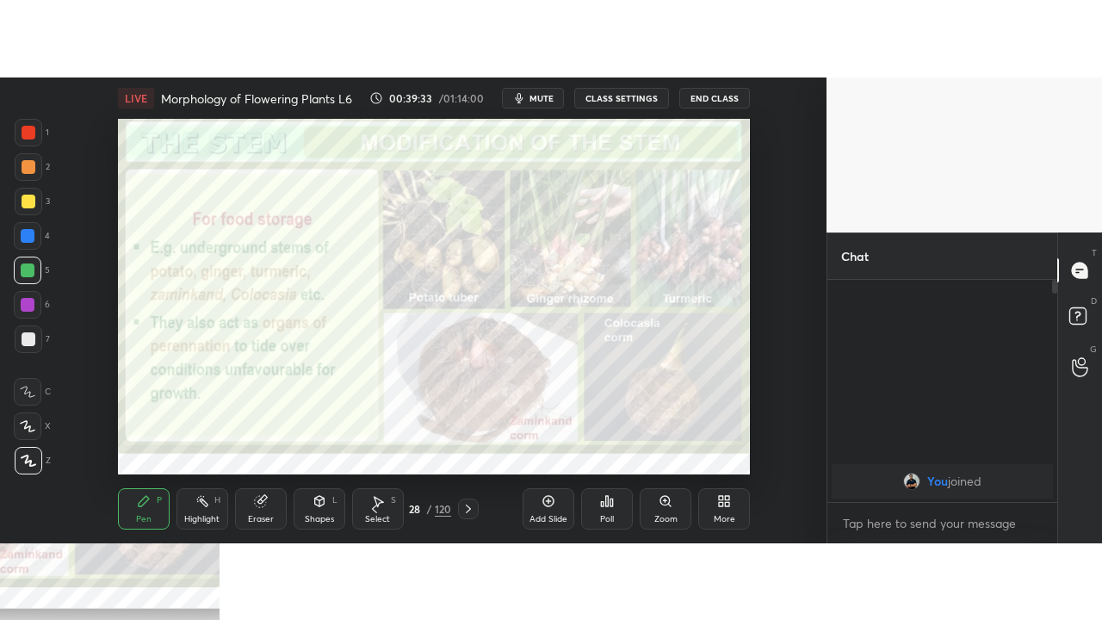
scroll to position [85741, 85339]
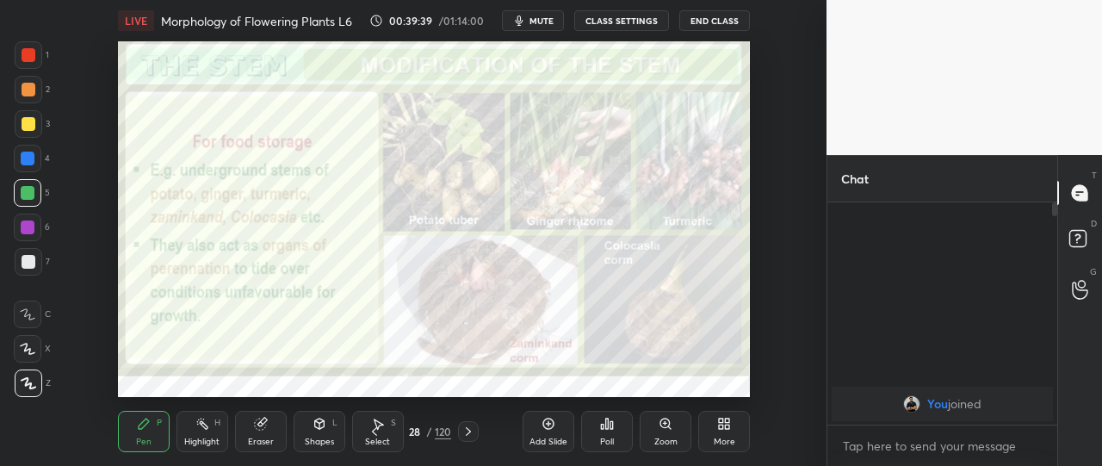
click at [723, 437] on div "More" at bounding box center [725, 441] width 22 height 9
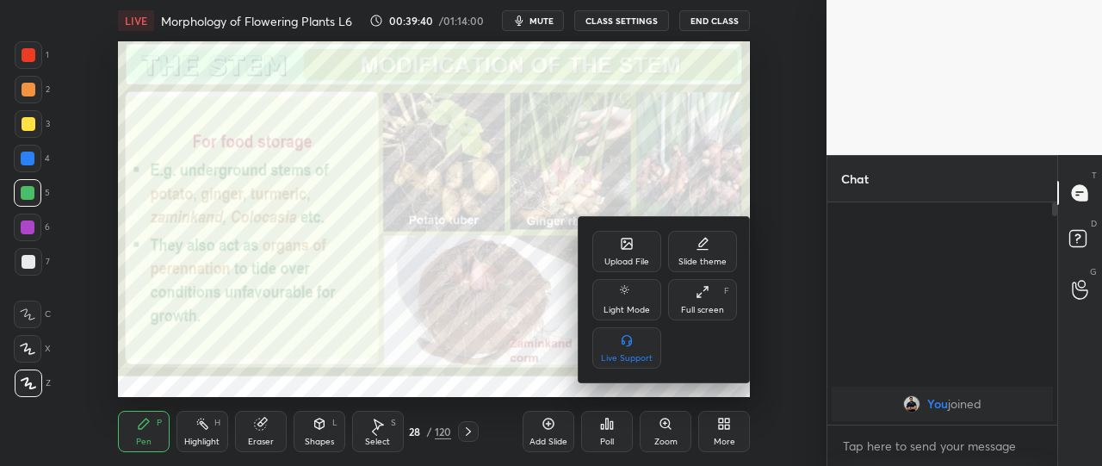
click at [706, 299] on div "Full screen F" at bounding box center [702, 299] width 69 height 41
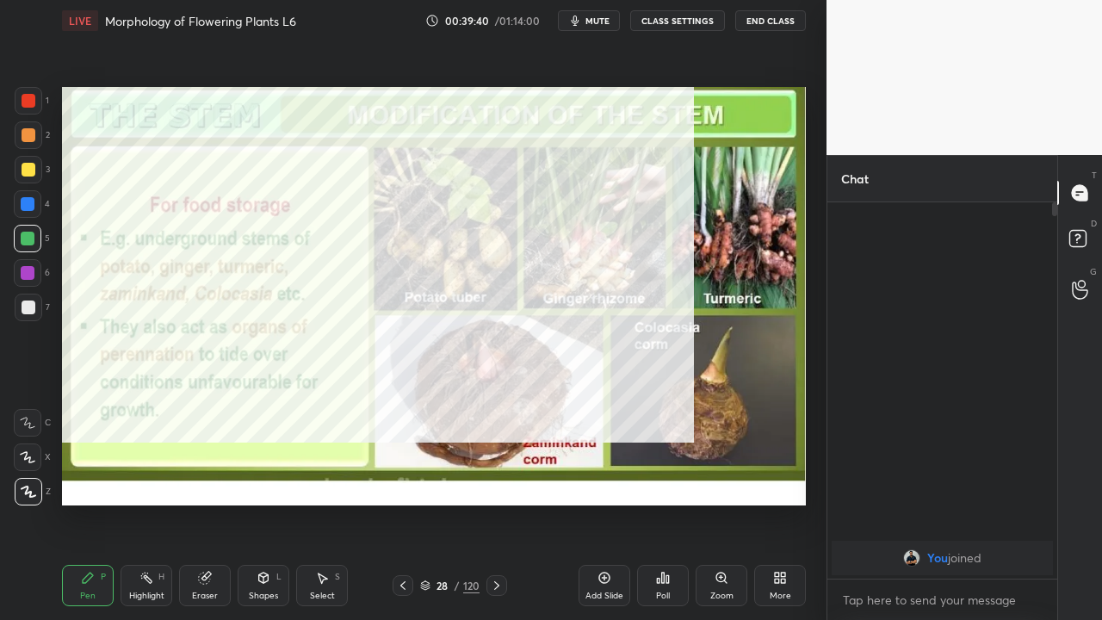
scroll to position [412, 225]
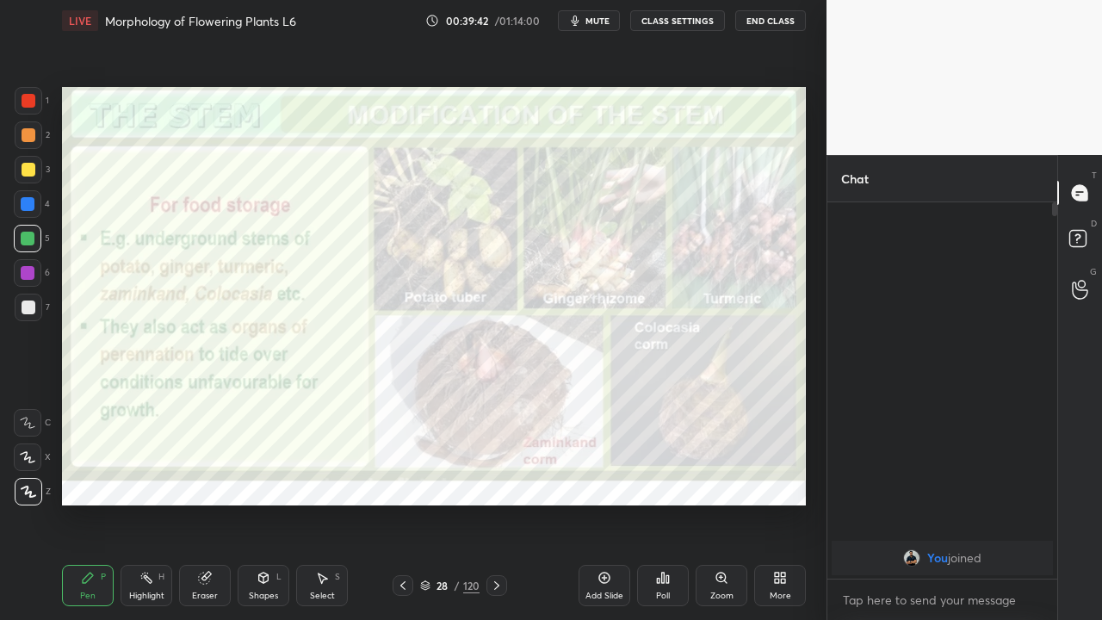
click at [403, 480] on icon at bounding box center [402, 585] width 5 height 9
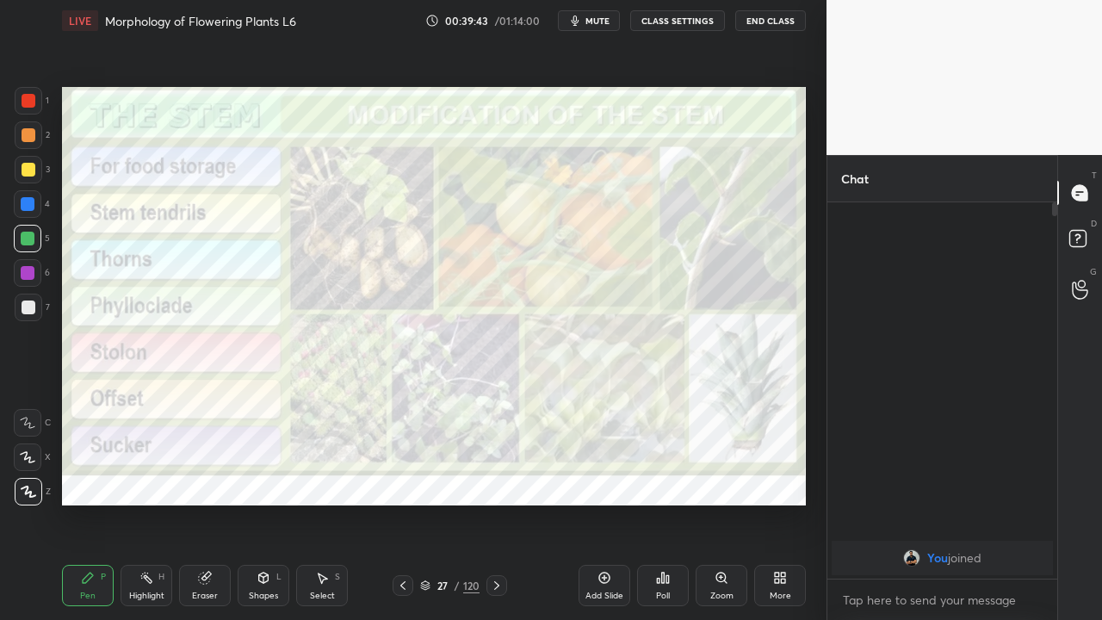
click at [402, 480] on icon at bounding box center [403, 586] width 14 height 14
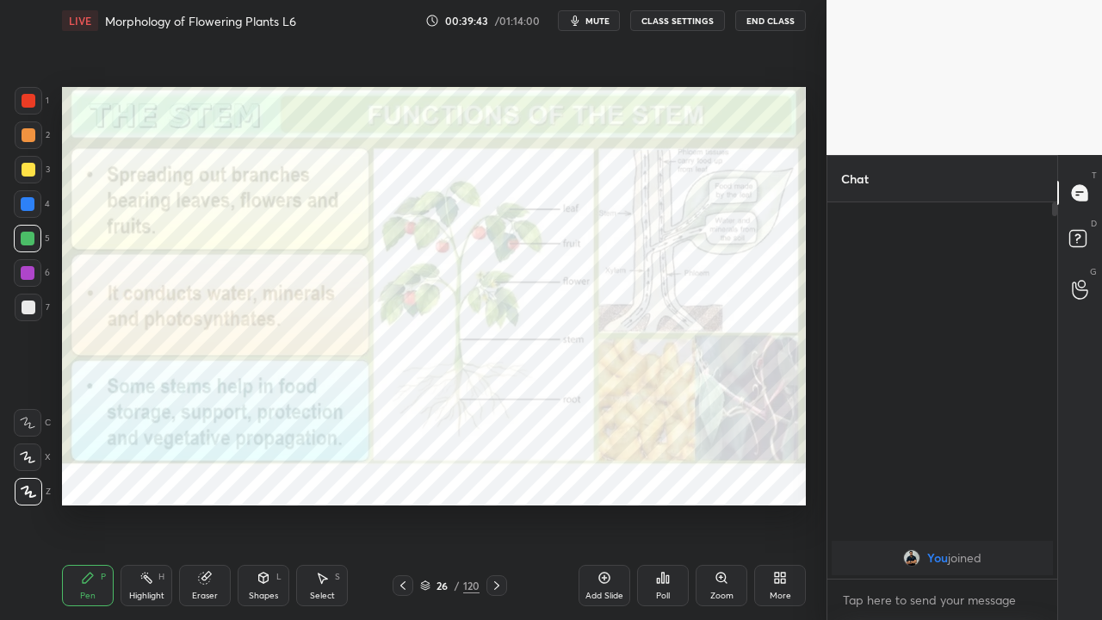
click at [399, 480] on icon at bounding box center [403, 586] width 14 height 14
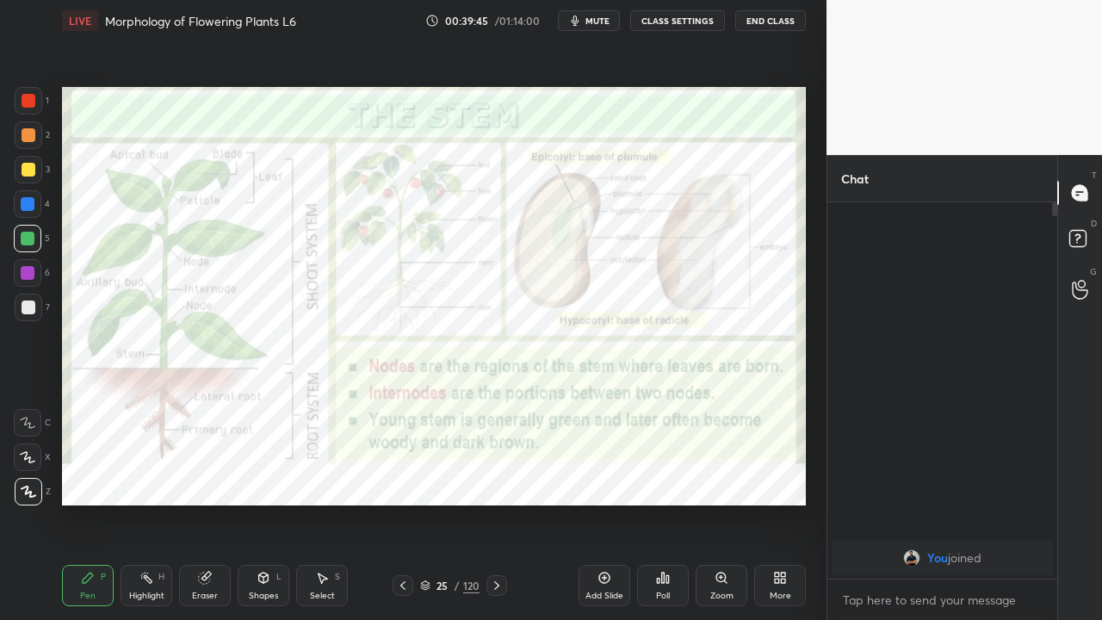
click at [402, 480] on icon at bounding box center [403, 586] width 14 height 14
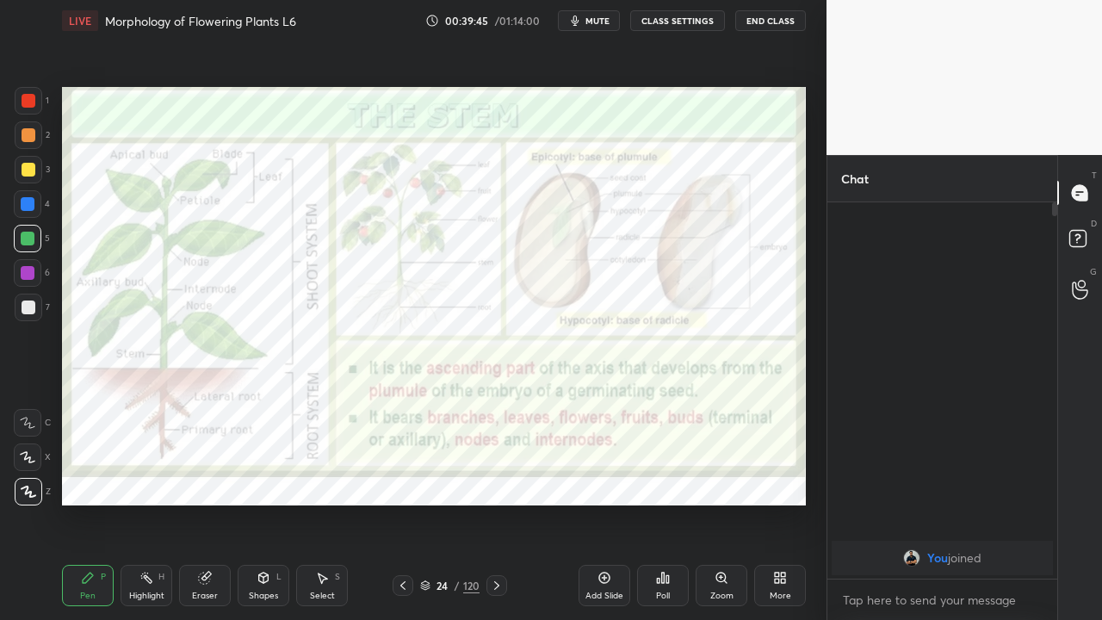
click at [403, 480] on icon at bounding box center [403, 586] width 14 height 14
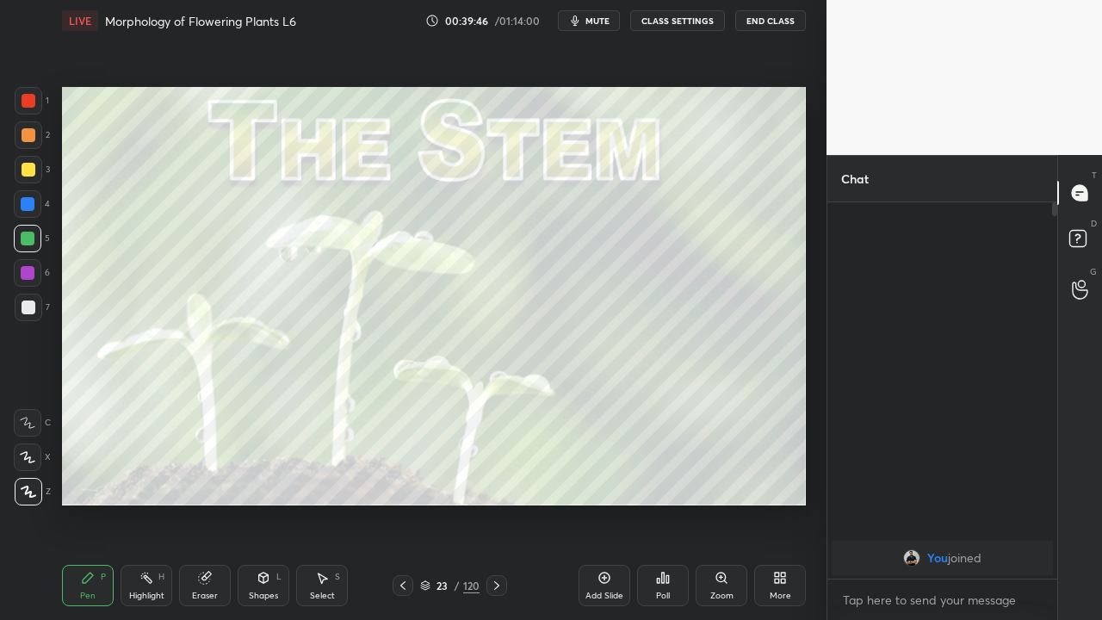
click at [402, 480] on icon at bounding box center [403, 586] width 14 height 14
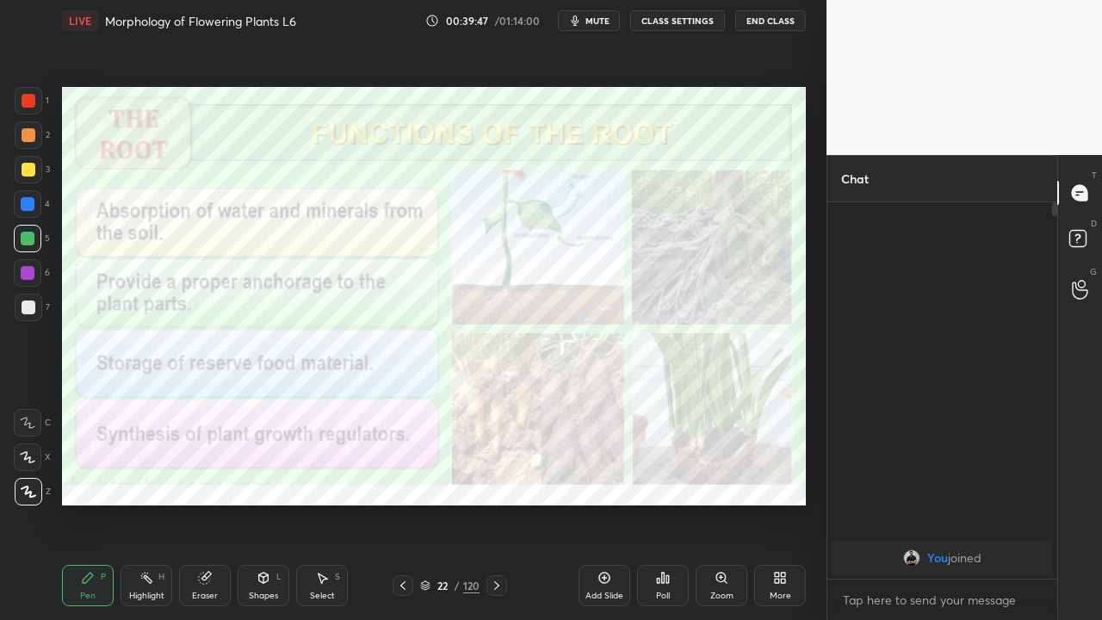
click at [495, 480] on icon at bounding box center [497, 586] width 14 height 14
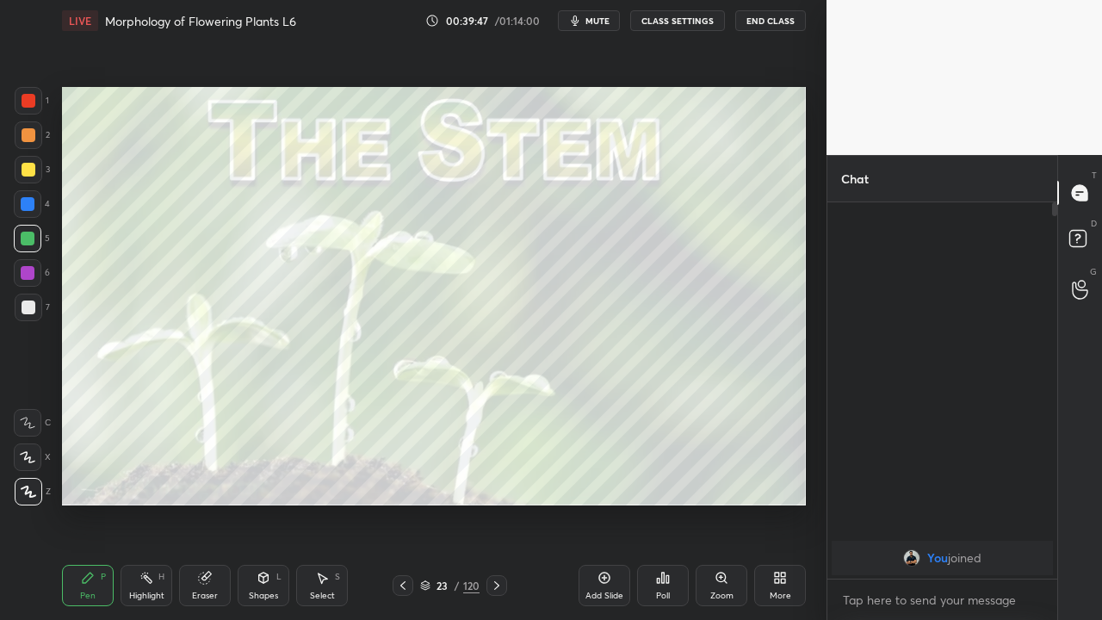
click at [496, 480] on icon at bounding box center [497, 586] width 14 height 14
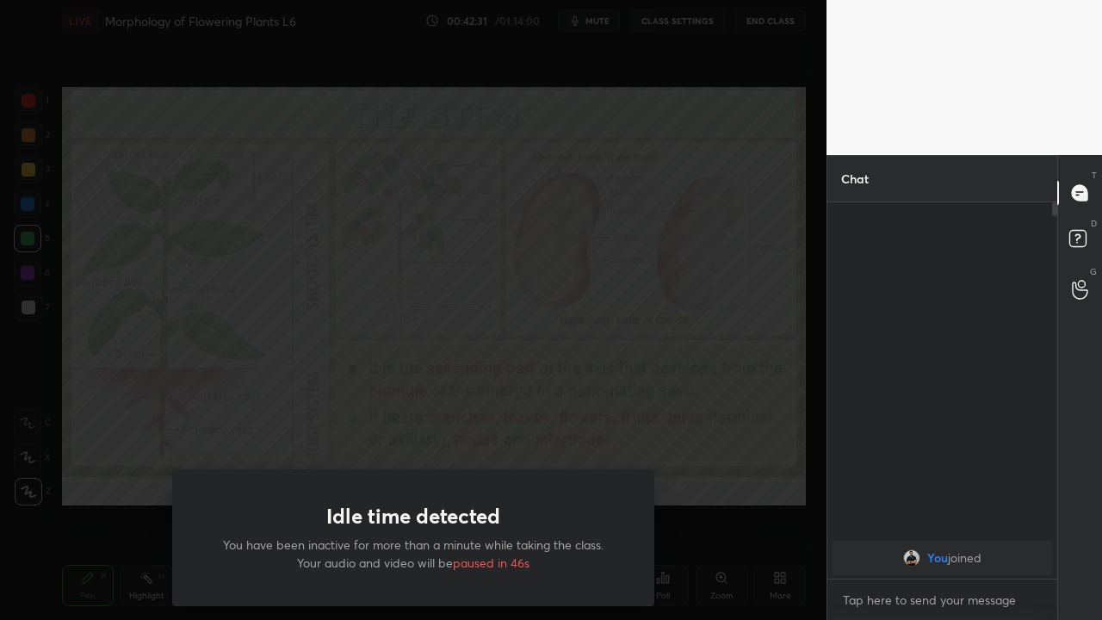
click at [86, 480] on div "Idle time detected You have been inactive for more than a minute while taking t…" at bounding box center [413, 310] width 827 height 620
click at [133, 480] on div "Idle time detected You have been inactive for more than a minute while taking t…" at bounding box center [413, 310] width 827 height 620
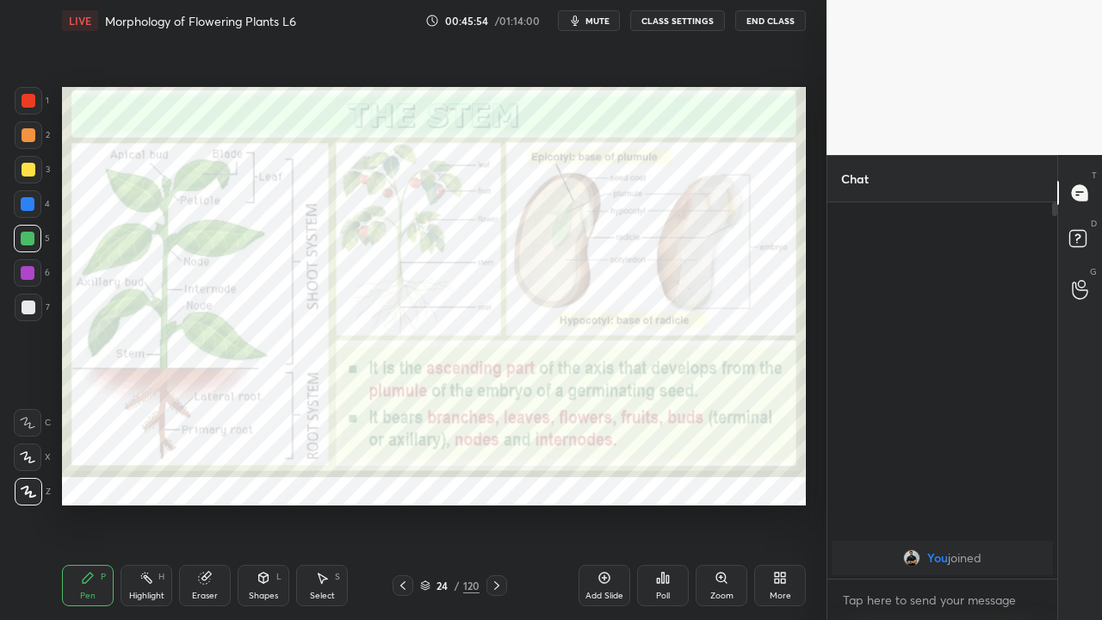
click at [496, 480] on icon at bounding box center [497, 586] width 14 height 14
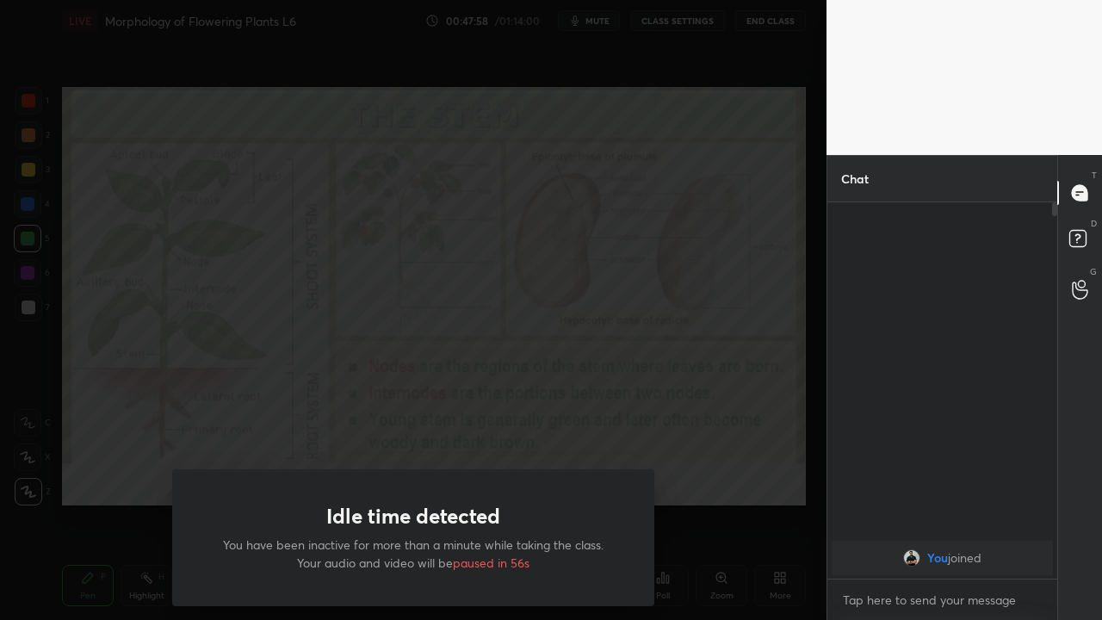
click at [26, 480] on div "Idle time detected You have been inactive for more than a minute while taking t…" at bounding box center [413, 310] width 827 height 620
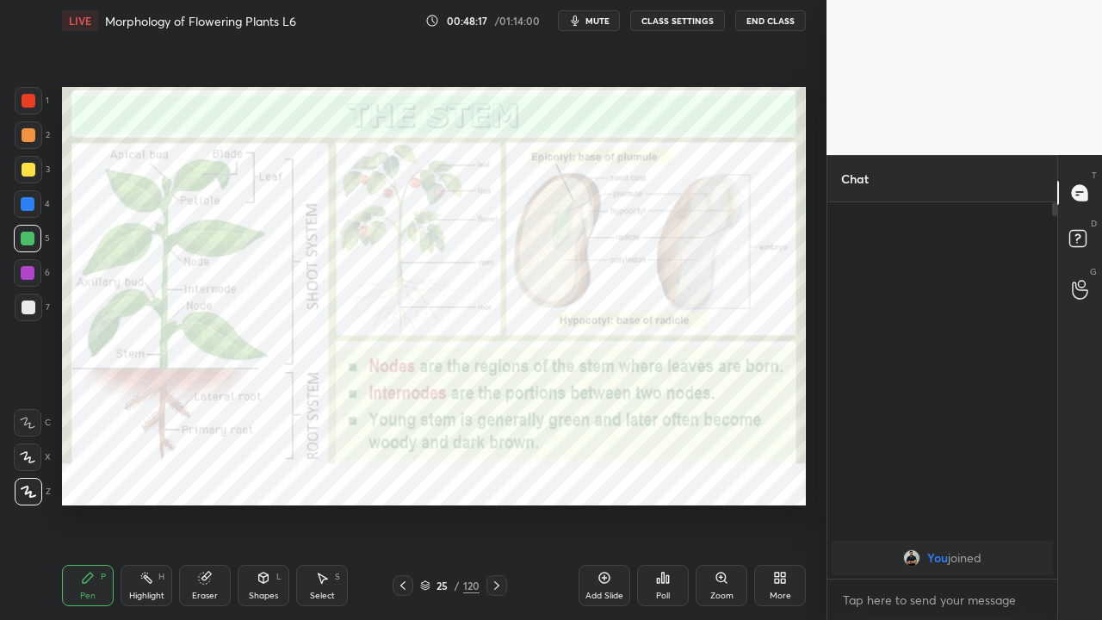
click at [496, 480] on icon at bounding box center [497, 586] width 14 height 14
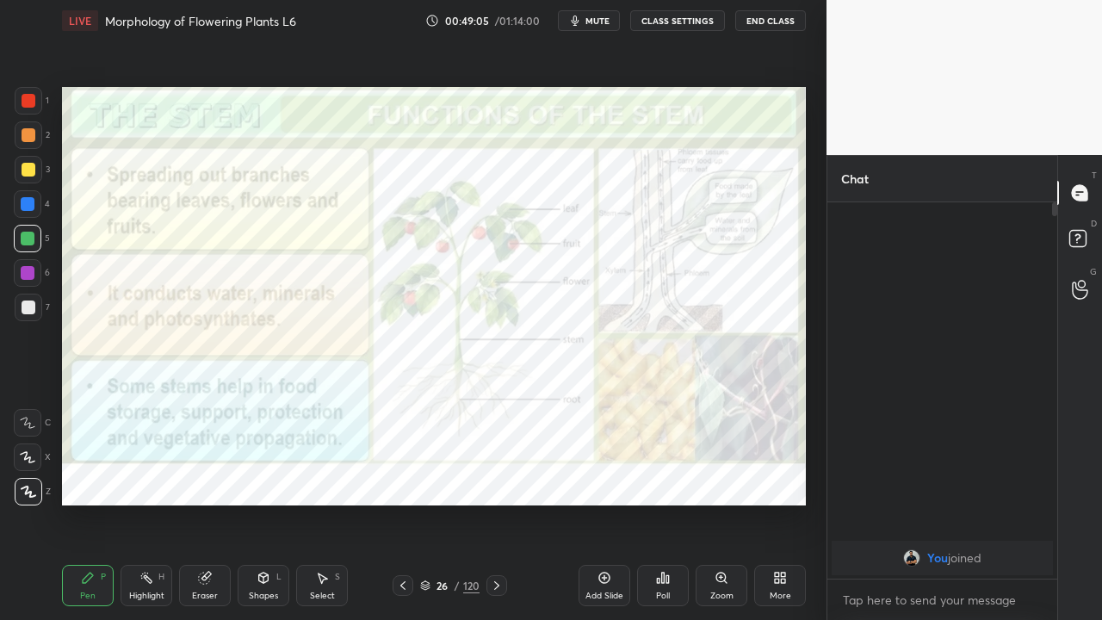
click at [405, 480] on icon at bounding box center [402, 585] width 5 height 9
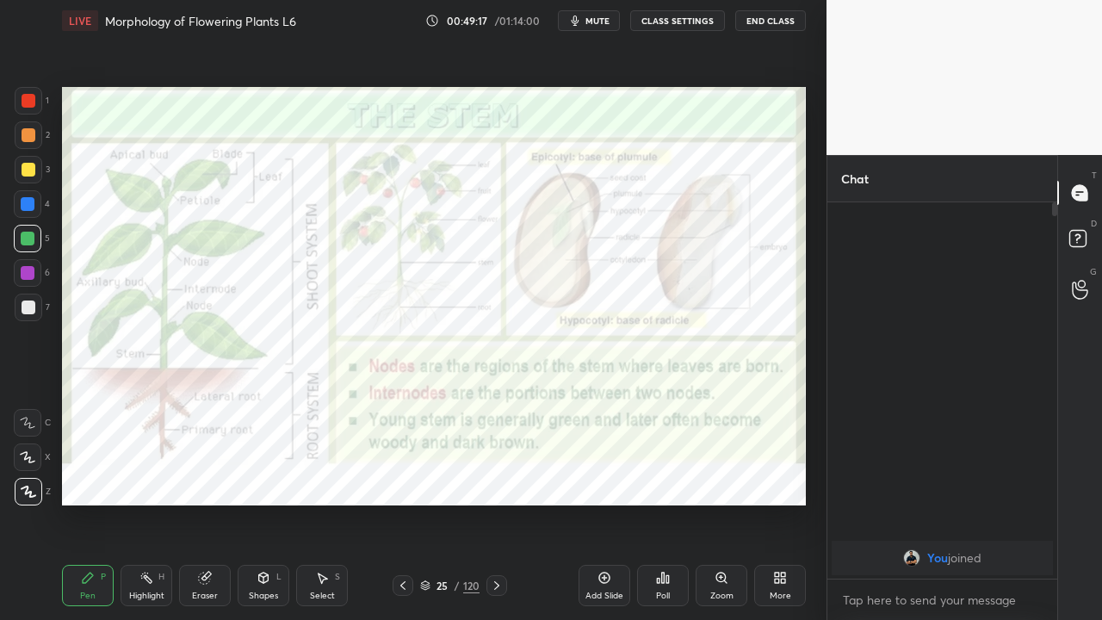
click at [496, 480] on icon at bounding box center [497, 586] width 14 height 14
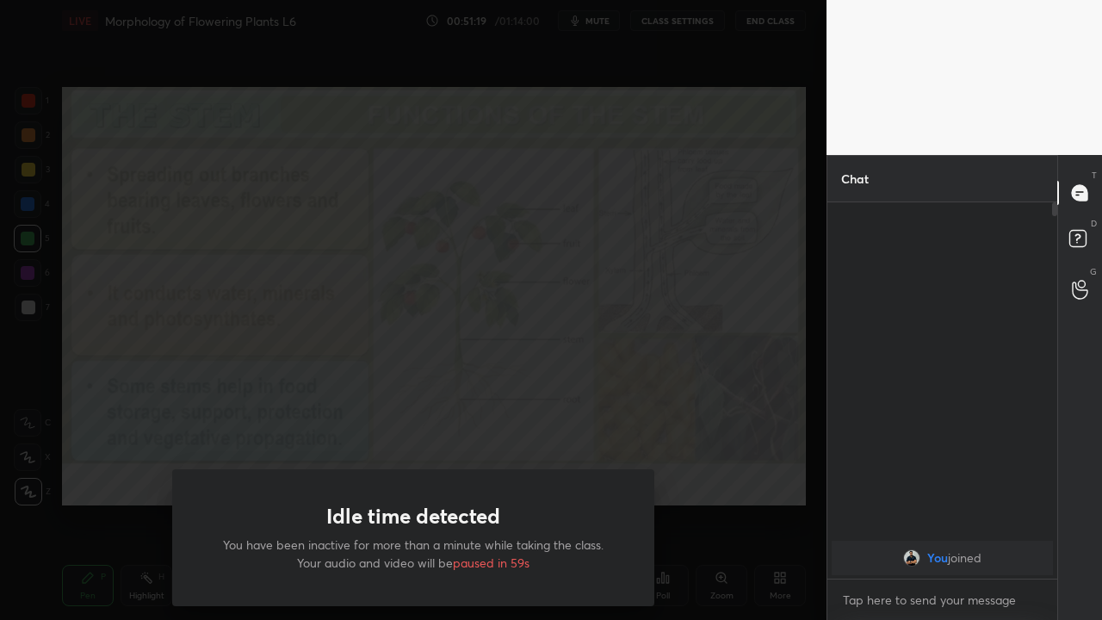
click at [153, 475] on div "Idle time detected You have been inactive for more than a minute while taking t…" at bounding box center [413, 310] width 827 height 620
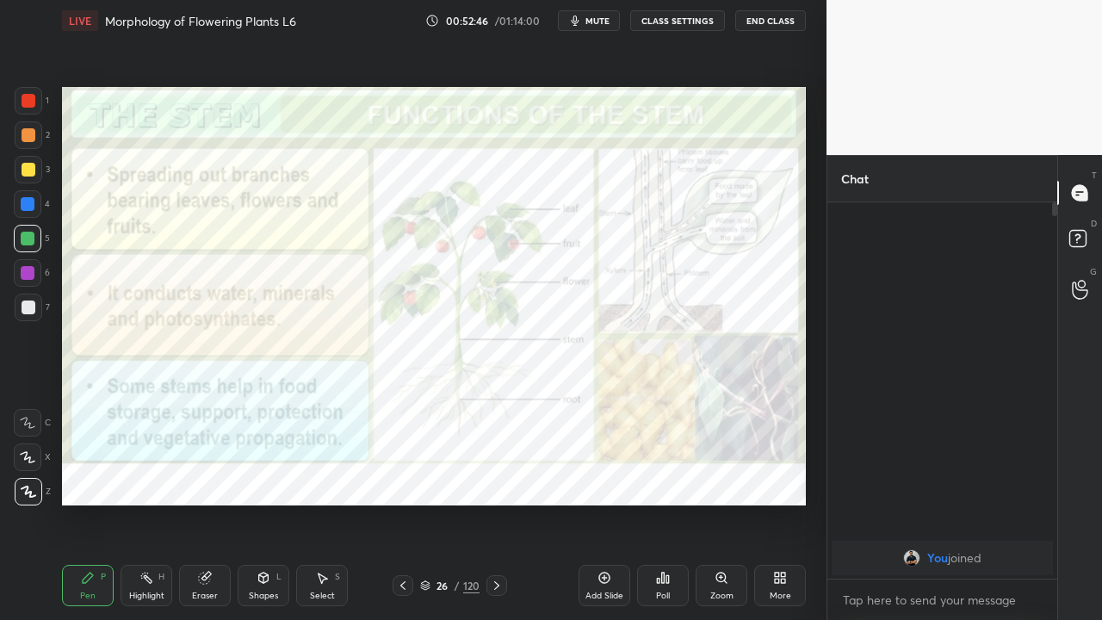
click at [496, 480] on icon at bounding box center [497, 586] width 14 height 14
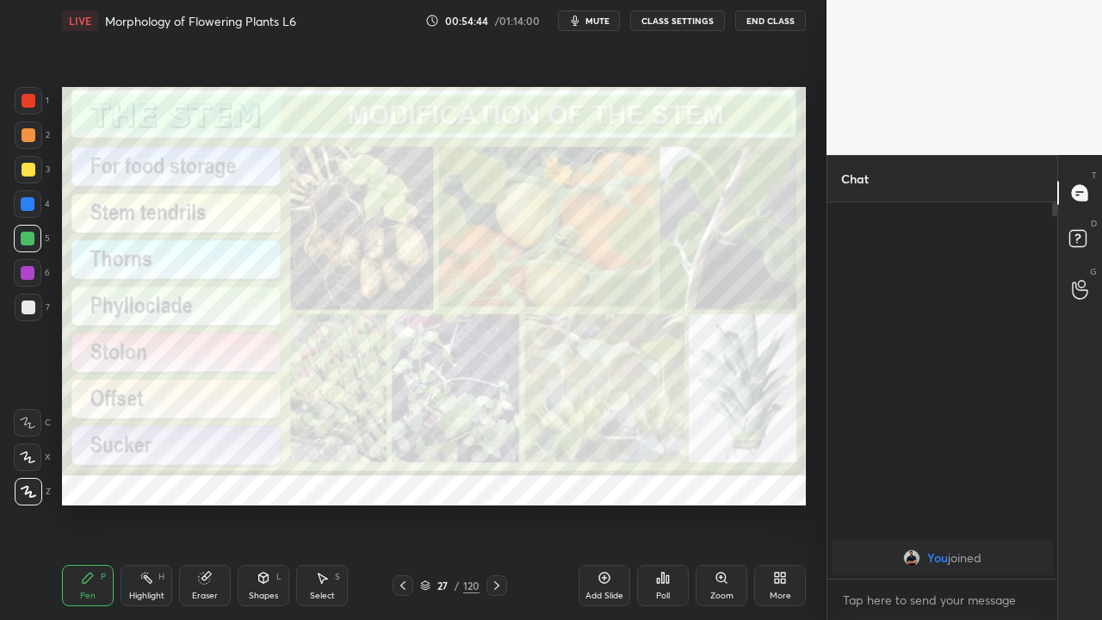
click at [493, 480] on icon at bounding box center [497, 586] width 14 height 14
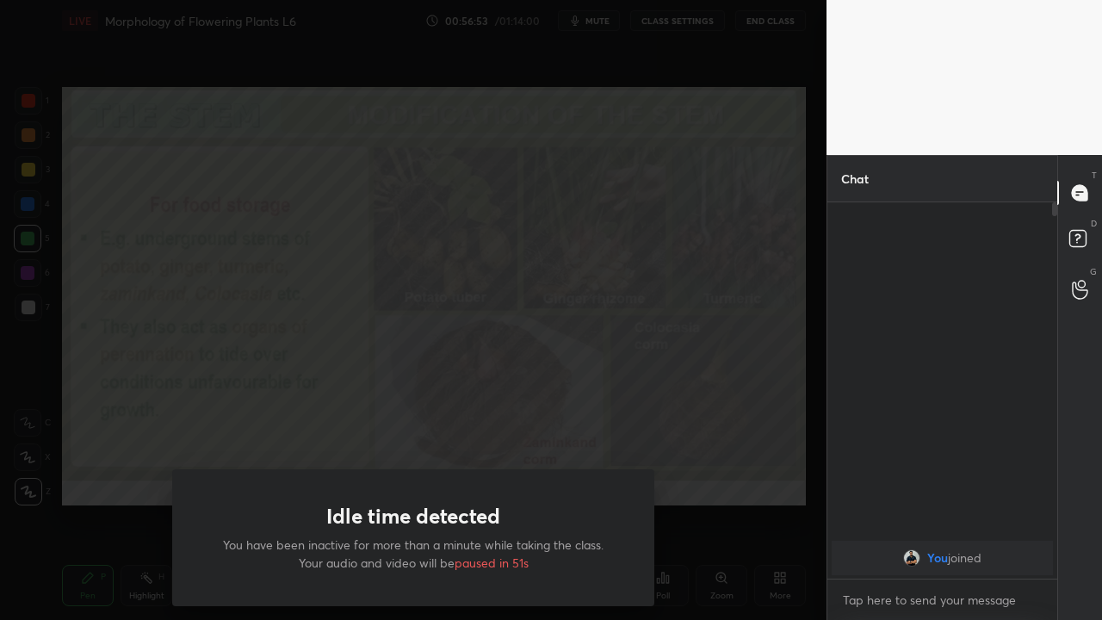
click at [174, 449] on div "Idle time detected You have been inactive for more than a minute while taking t…" at bounding box center [413, 310] width 827 height 620
click at [753, 480] on div "Idle time detected You have been inactive for more than a minute while taking t…" at bounding box center [413, 310] width 827 height 620
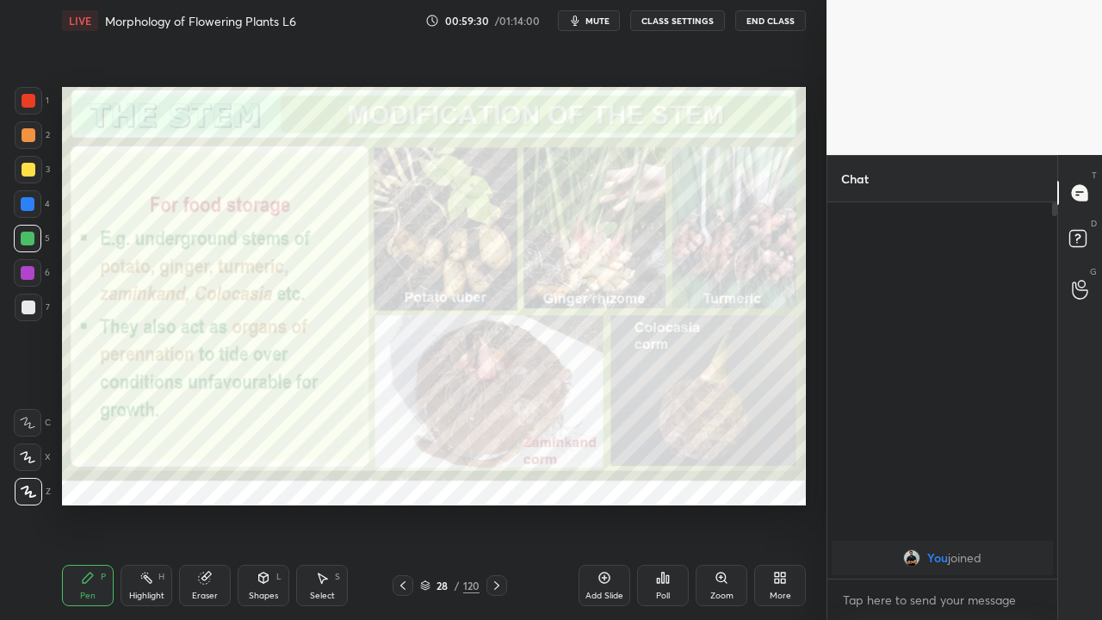
click at [489, 480] on div at bounding box center [496, 585] width 21 height 21
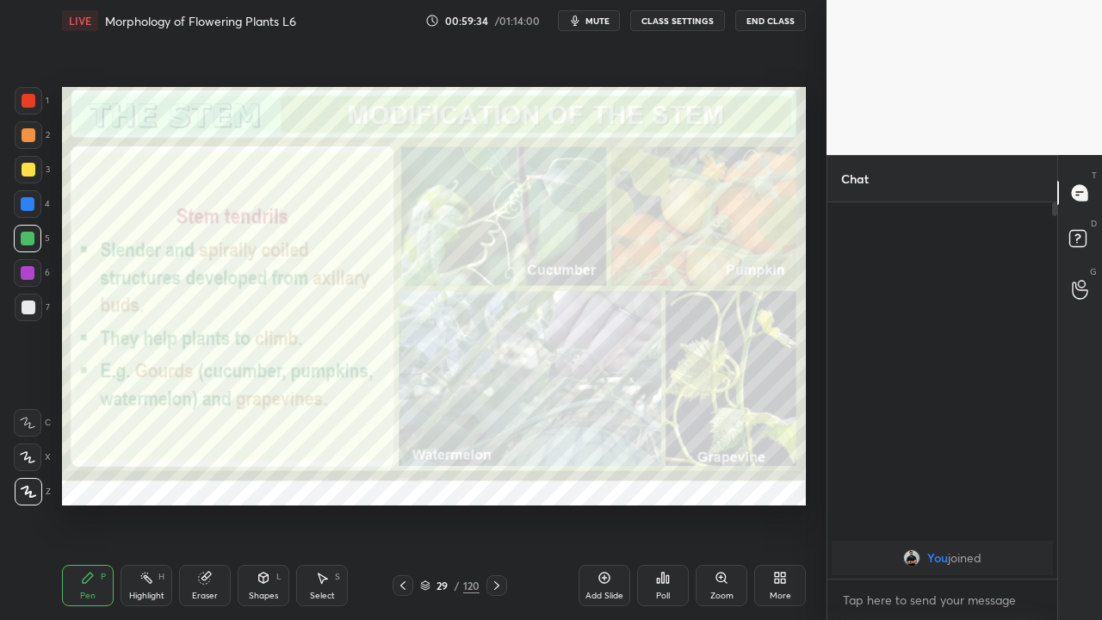
click at [770, 22] on button "End Class" at bounding box center [770, 20] width 71 height 21
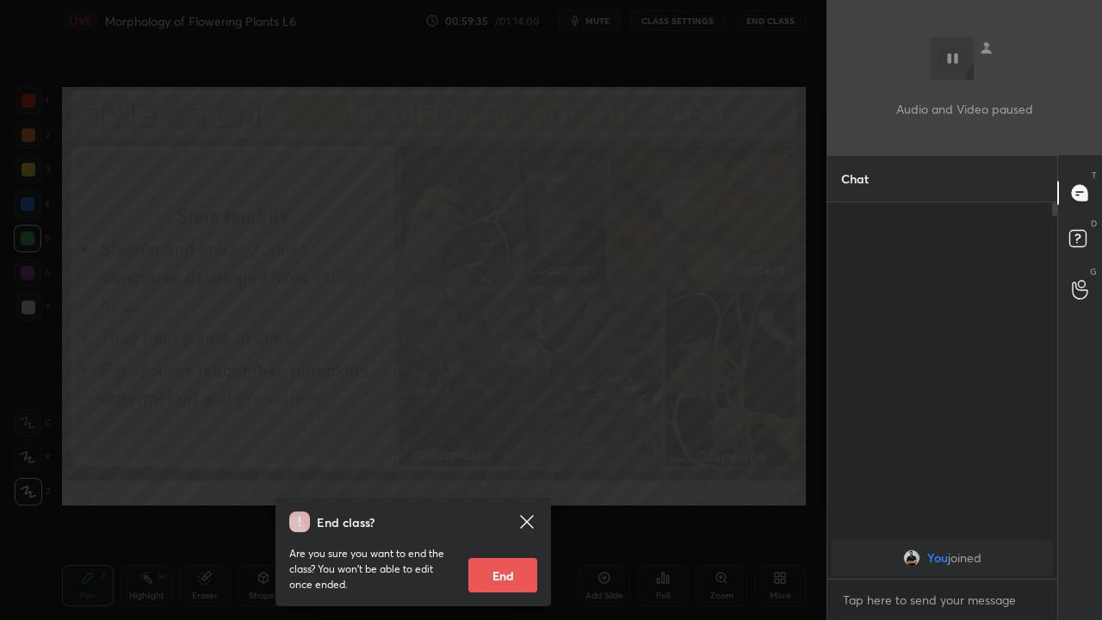
click at [516, 480] on button "End" at bounding box center [502, 575] width 69 height 34
type textarea "x"
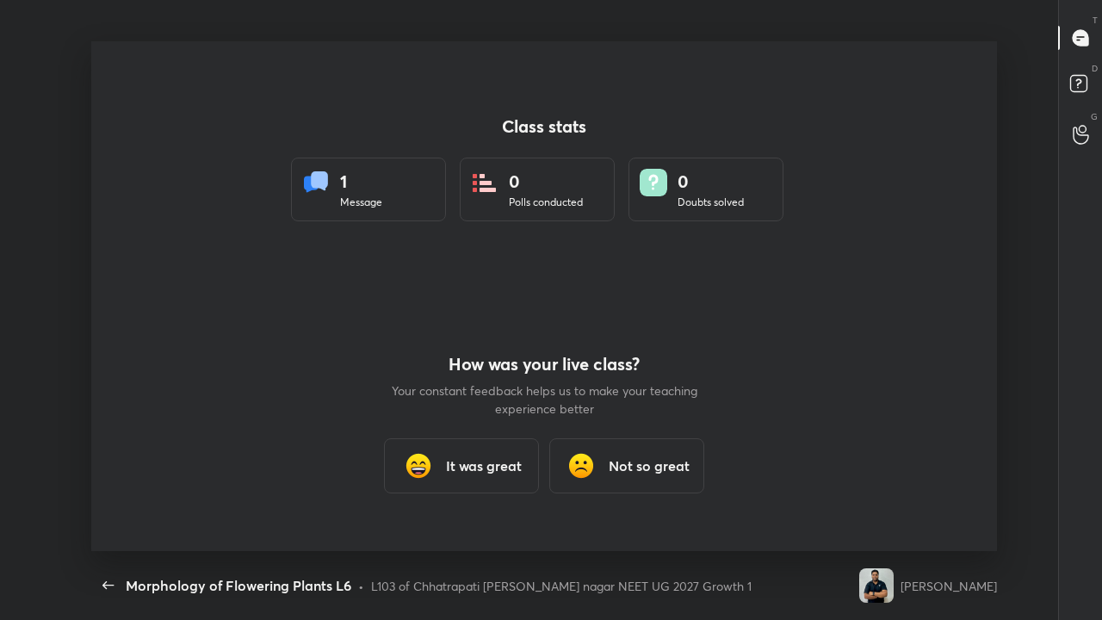
scroll to position [0, 0]
click at [666, 462] on h3 "Not so great" at bounding box center [649, 465] width 81 height 21
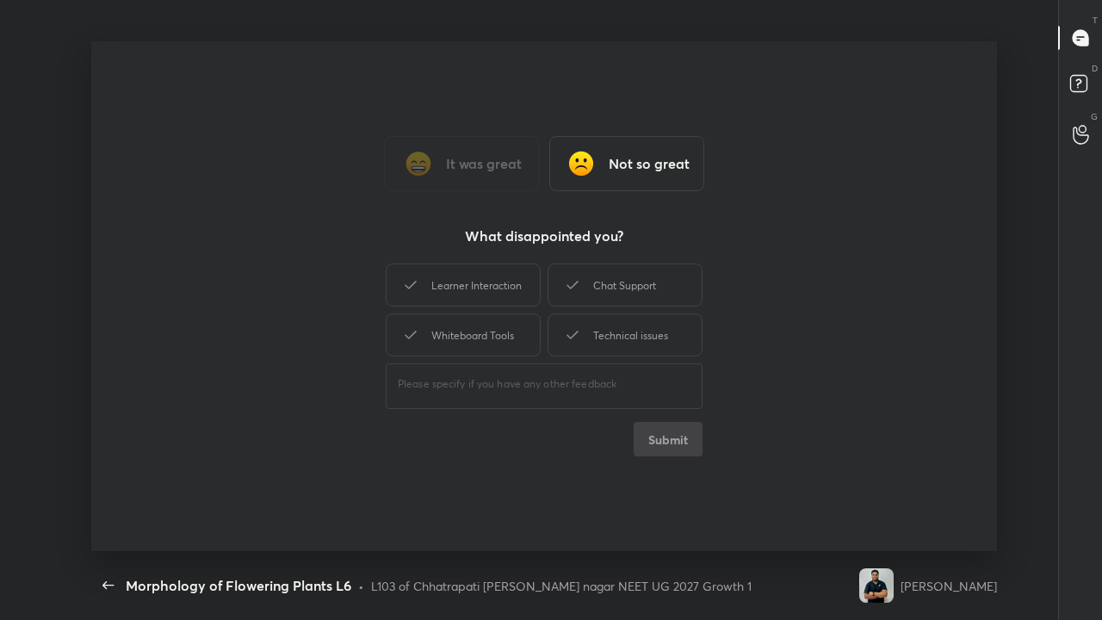
click at [594, 306] on div "Chat Support" at bounding box center [625, 284] width 155 height 43
click at [649, 437] on button "Submit" at bounding box center [668, 439] width 69 height 34
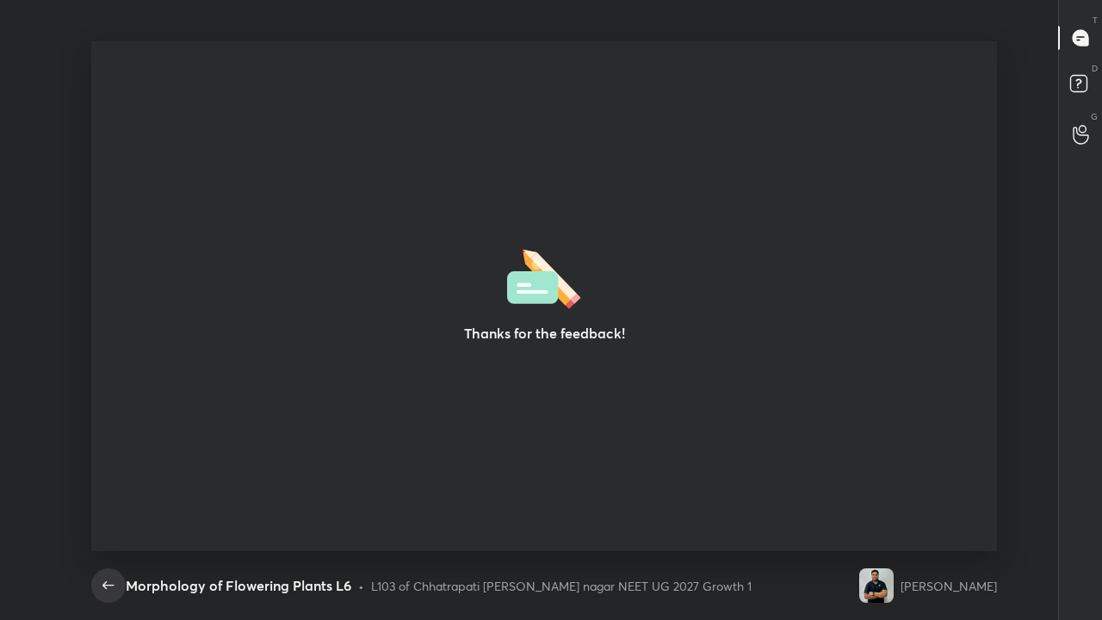
click at [107, 480] on icon "button" at bounding box center [108, 585] width 21 height 21
